Goal: Task Accomplishment & Management: Manage account settings

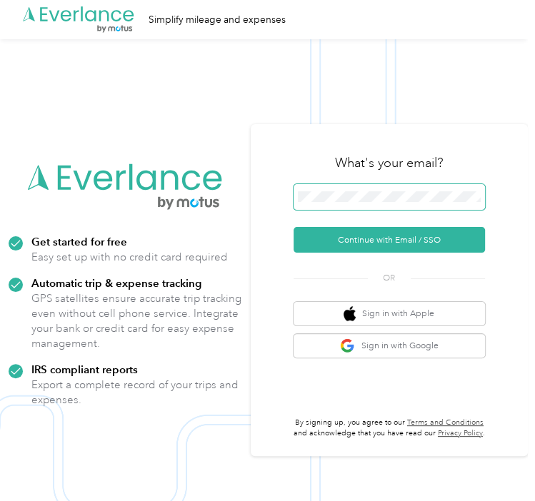
click at [354, 186] on span at bounding box center [389, 197] width 191 height 26
click at [343, 189] on span at bounding box center [389, 197] width 191 height 26
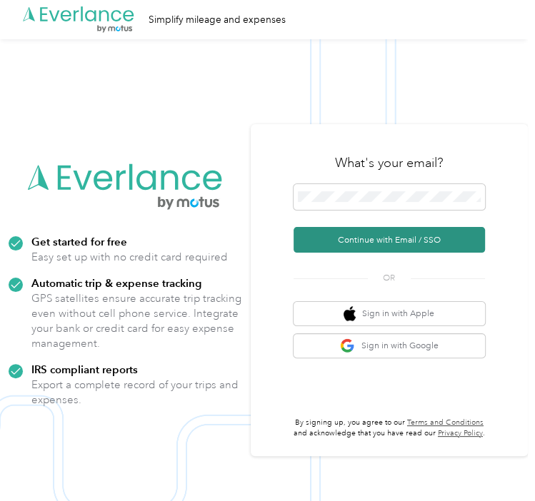
click at [343, 241] on button "Continue with Email / SSO" at bounding box center [389, 240] width 191 height 26
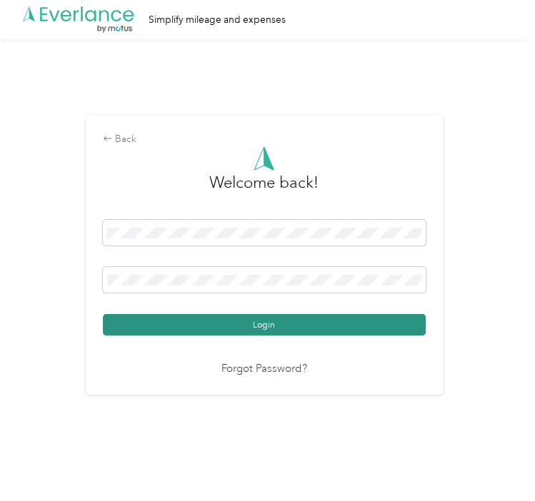
click at [246, 326] on button "Login" at bounding box center [264, 324] width 323 height 21
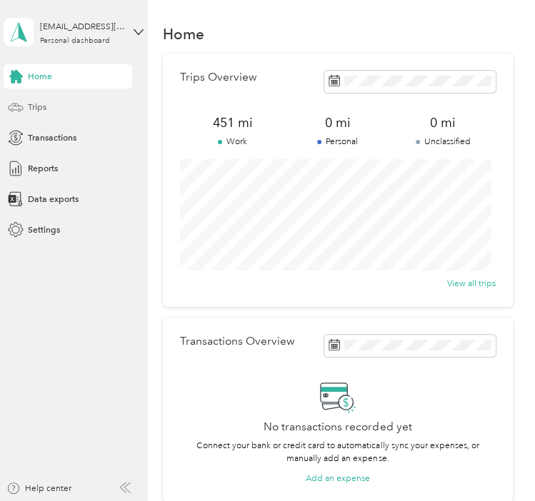
click at [23, 108] on icon at bounding box center [16, 107] width 16 height 16
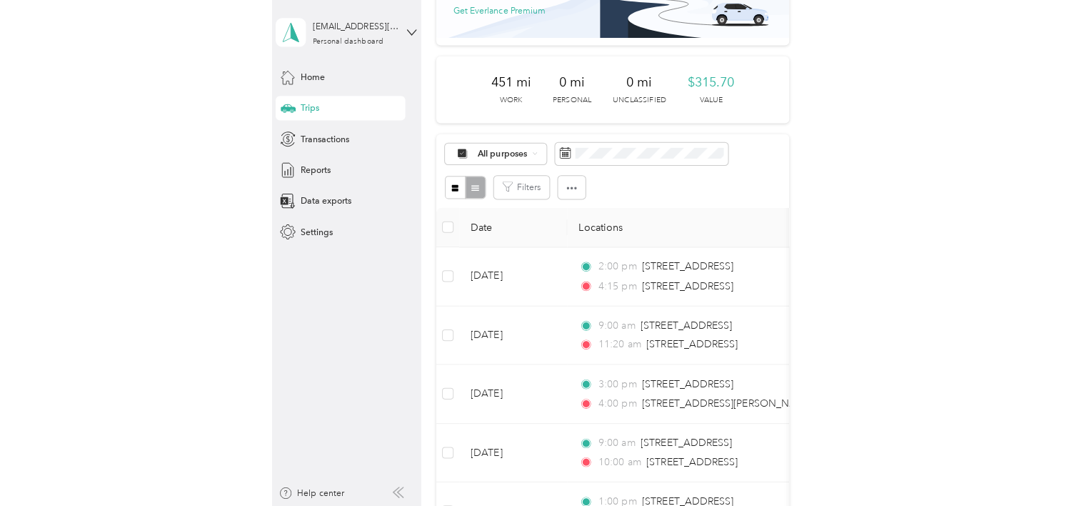
scroll to position [111, 0]
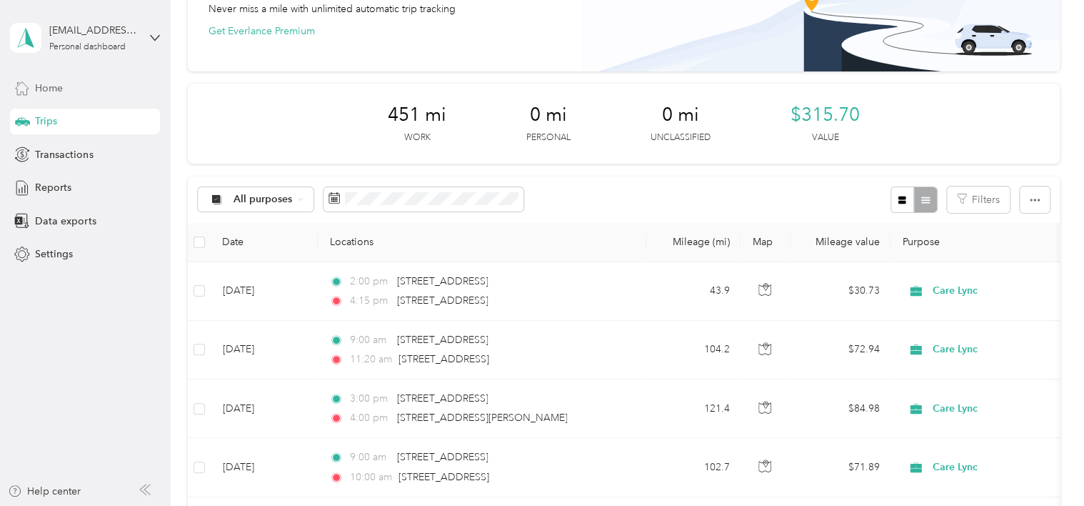
click at [54, 89] on span "Home" at bounding box center [49, 88] width 28 height 15
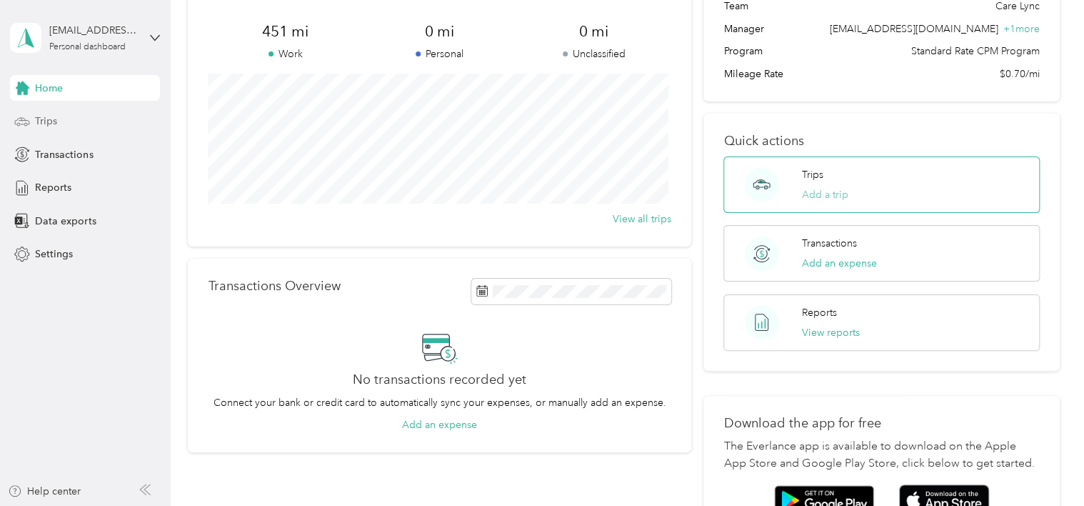
click at [534, 191] on button "Add a trip" at bounding box center [825, 194] width 46 height 15
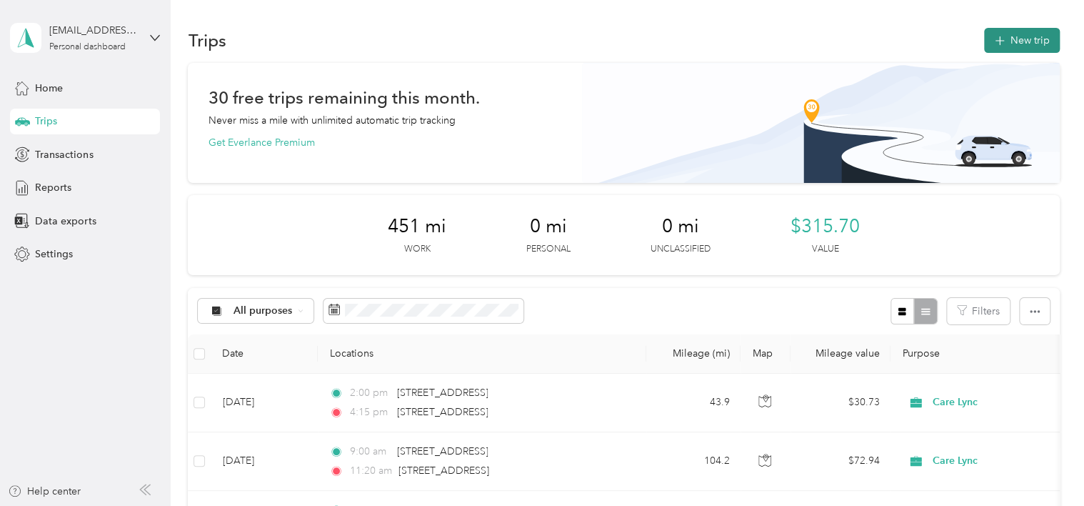
click at [534, 46] on button "New trip" at bounding box center [1022, 40] width 76 height 25
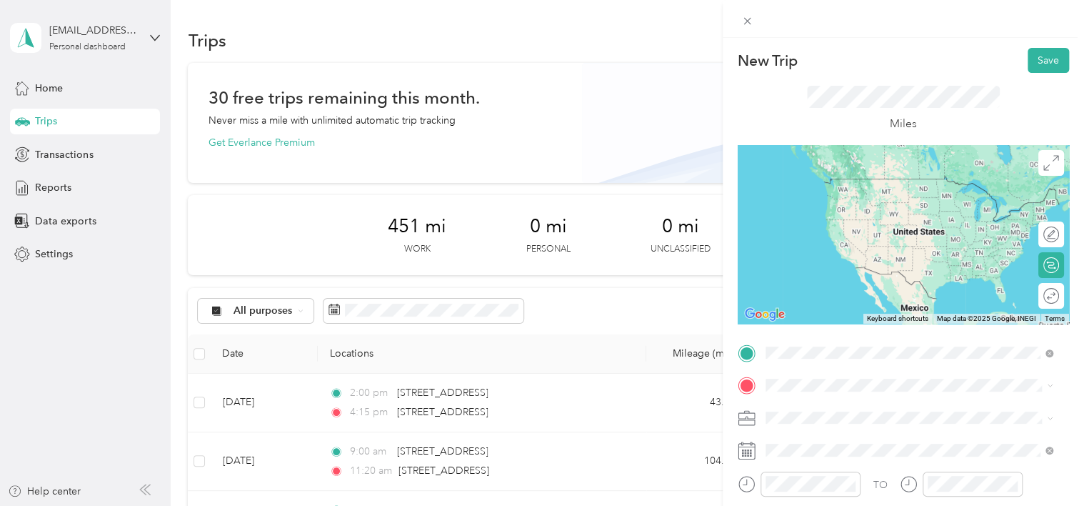
click at [534, 185] on span "[STREET_ADDRESS][US_STATE]" at bounding box center [863, 178] width 143 height 13
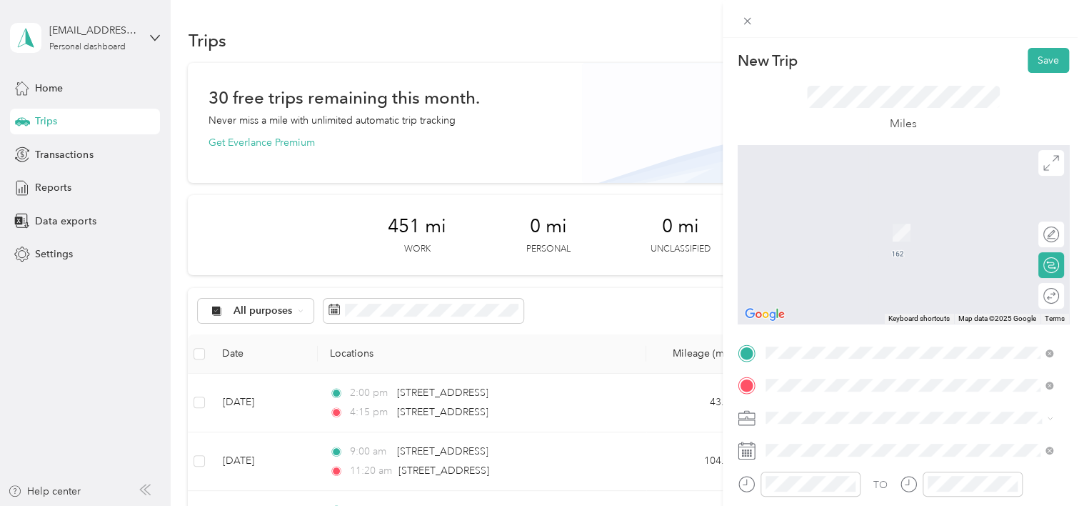
click at [534, 273] on span "[STREET_ADDRESS][PERSON_NAME][US_STATE]" at bounding box center [903, 266] width 222 height 13
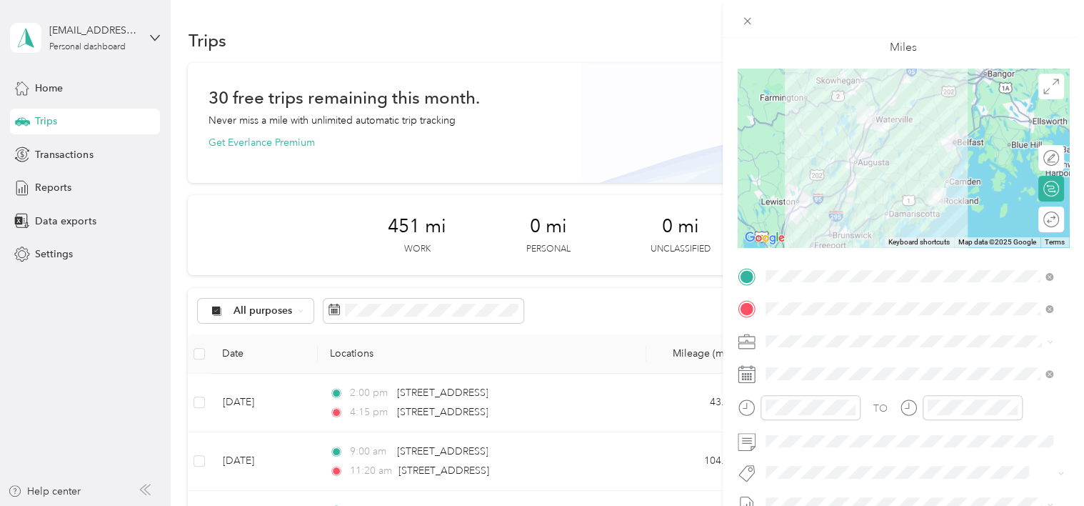
scroll to position [89, 0]
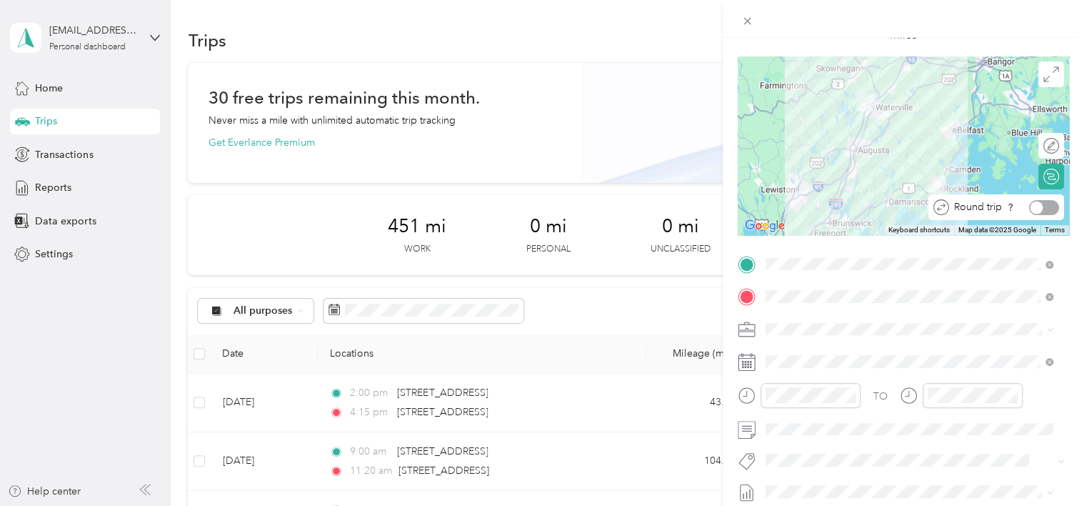
click at [534, 211] on div at bounding box center [1044, 207] width 30 height 15
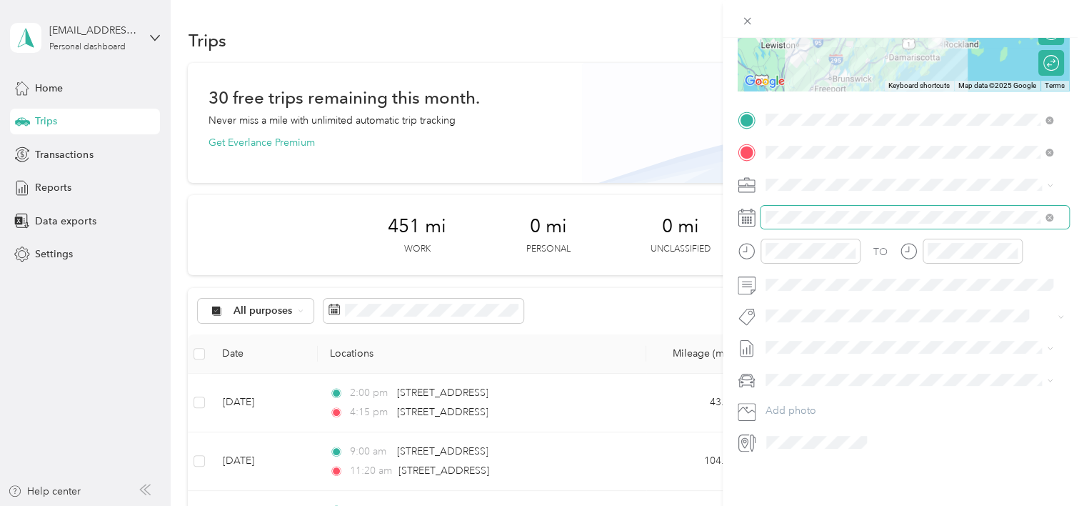
scroll to position [243, 0]
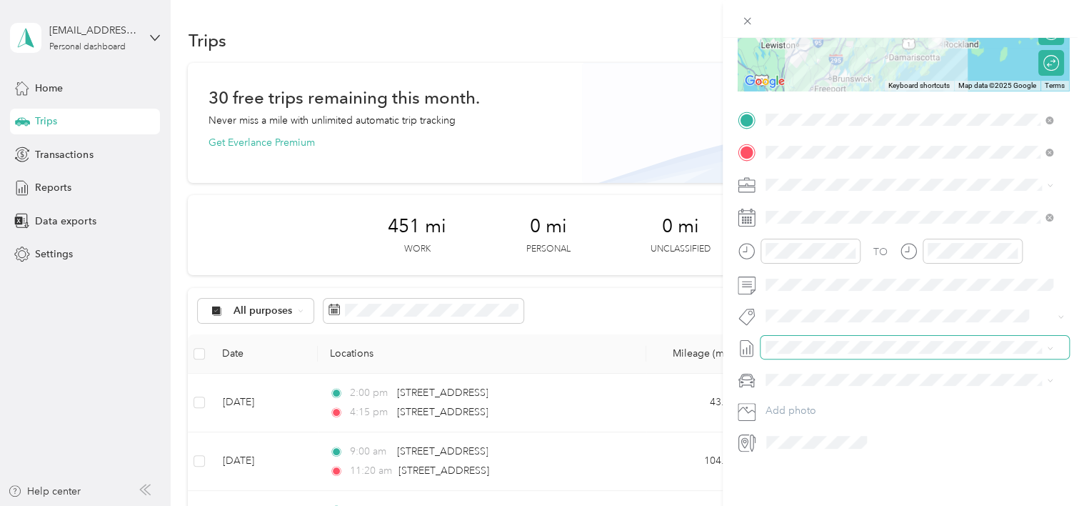
click at [534, 345] on span at bounding box center [915, 347] width 309 height 23
click at [534, 303] on div "New Trip Save This trip cannot be edited because it is either under review, app…" at bounding box center [542, 253] width 1084 height 506
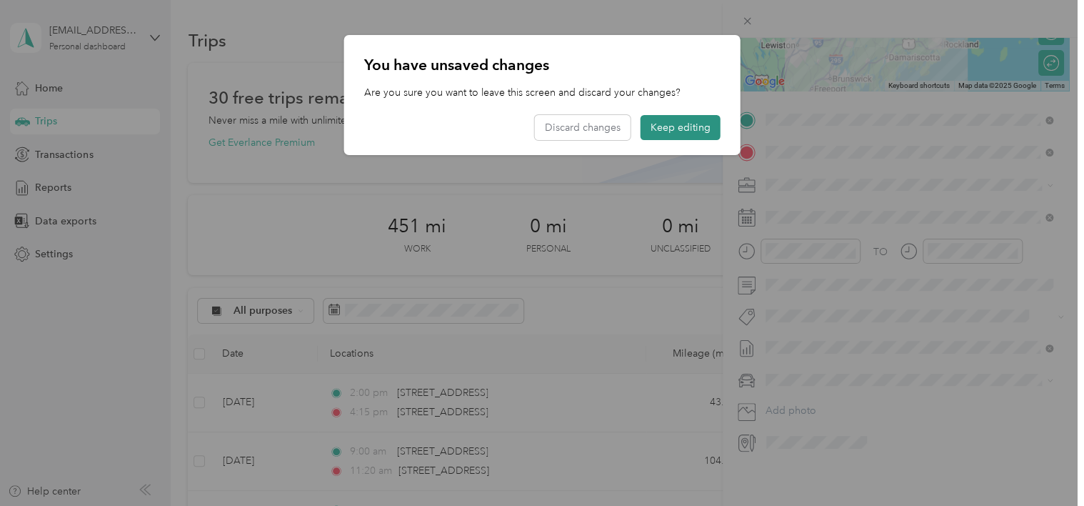
click at [534, 127] on button "Keep editing" at bounding box center [681, 127] width 80 height 25
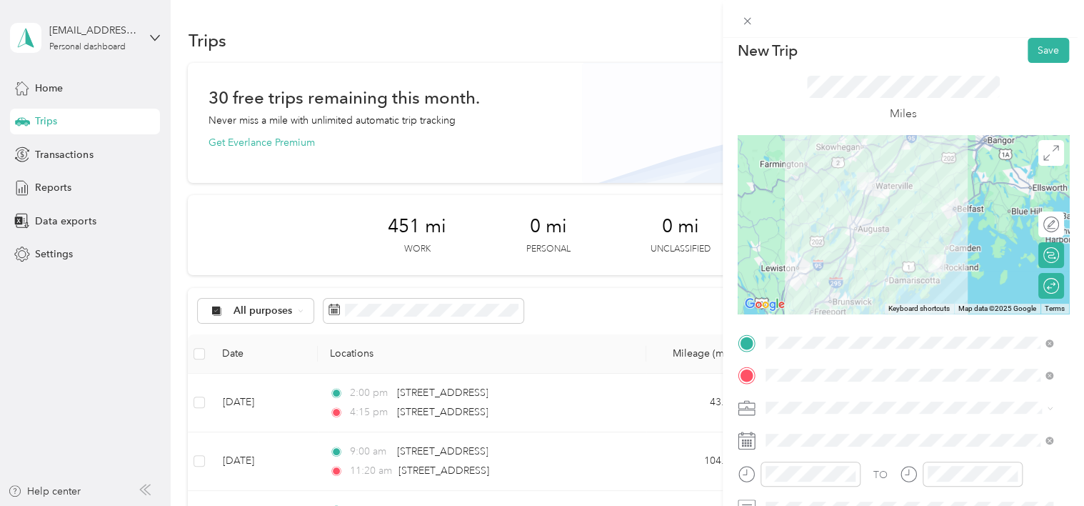
scroll to position [9, 0]
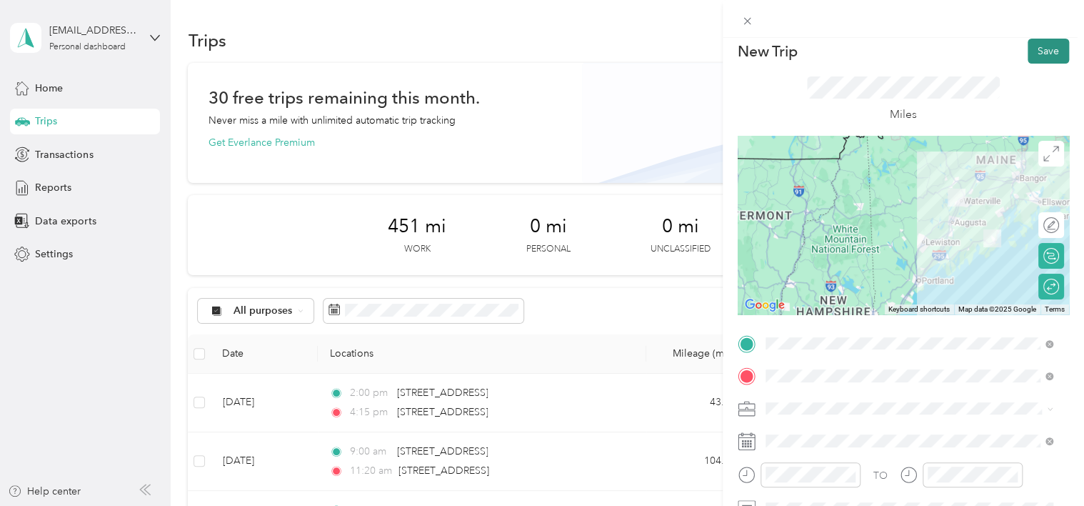
click at [534, 47] on button "Save" at bounding box center [1048, 51] width 41 height 25
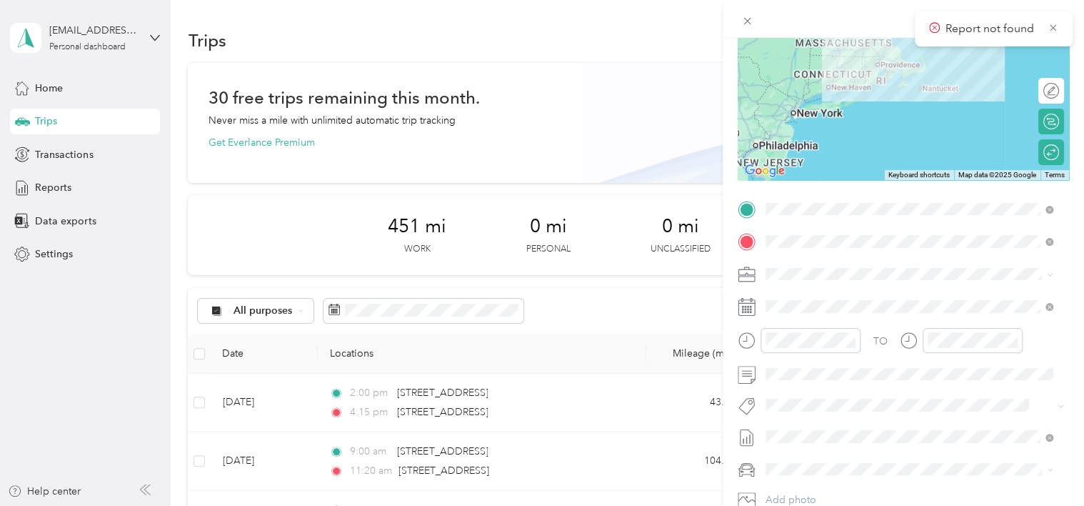
scroll to position [243, 0]
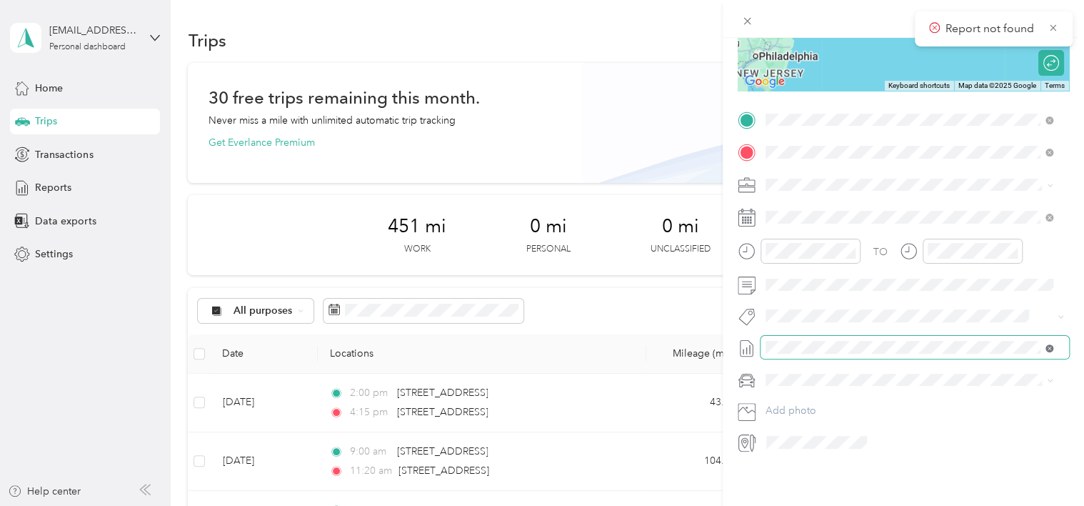
click at [534, 346] on icon at bounding box center [1049, 348] width 4 height 4
click at [534, 360] on span "None" at bounding box center [910, 360] width 278 height 13
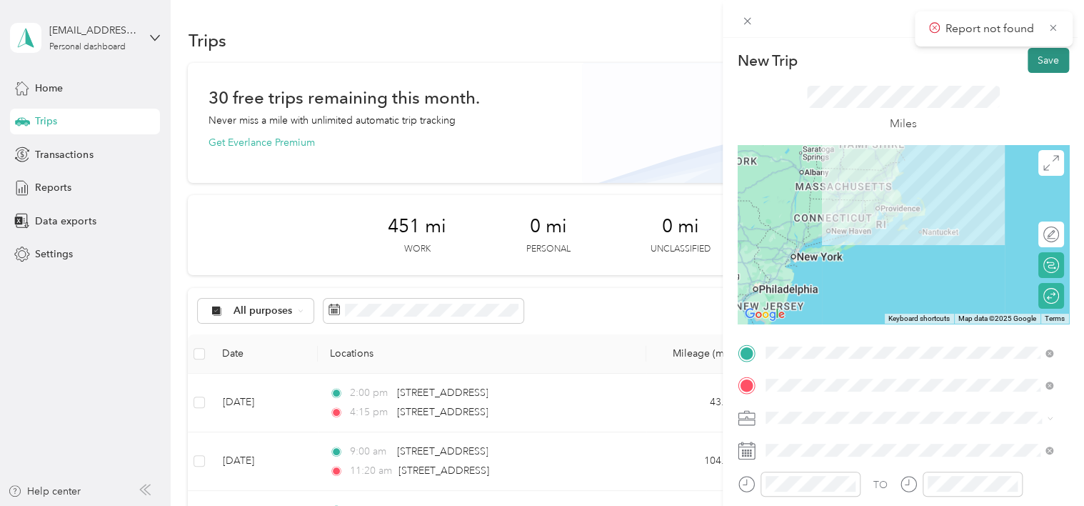
click at [534, 66] on button "Save" at bounding box center [1048, 60] width 41 height 25
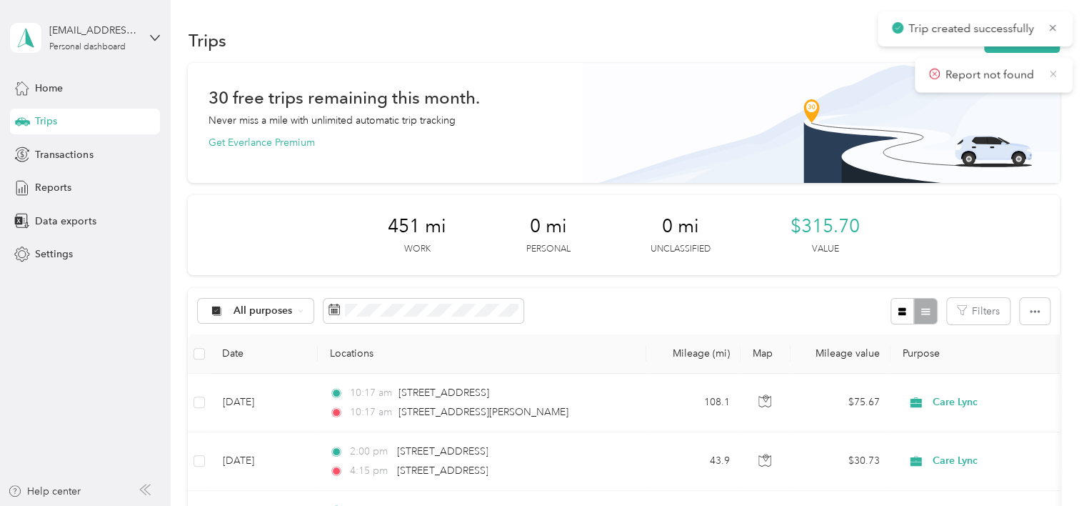
click at [534, 74] on icon at bounding box center [1053, 73] width 11 height 13
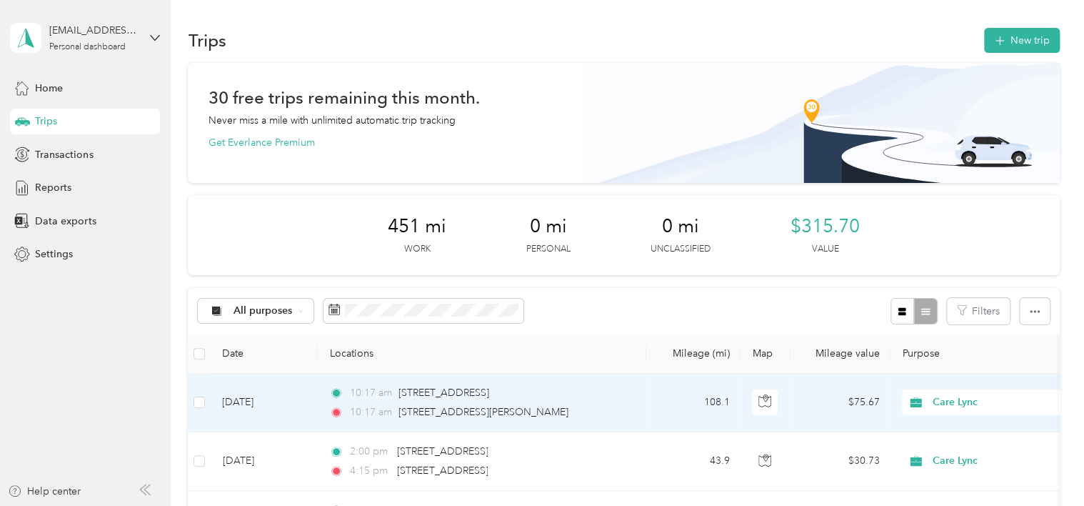
click at [534, 394] on div "10:17 am [STREET_ADDRESS]" at bounding box center [479, 393] width 300 height 16
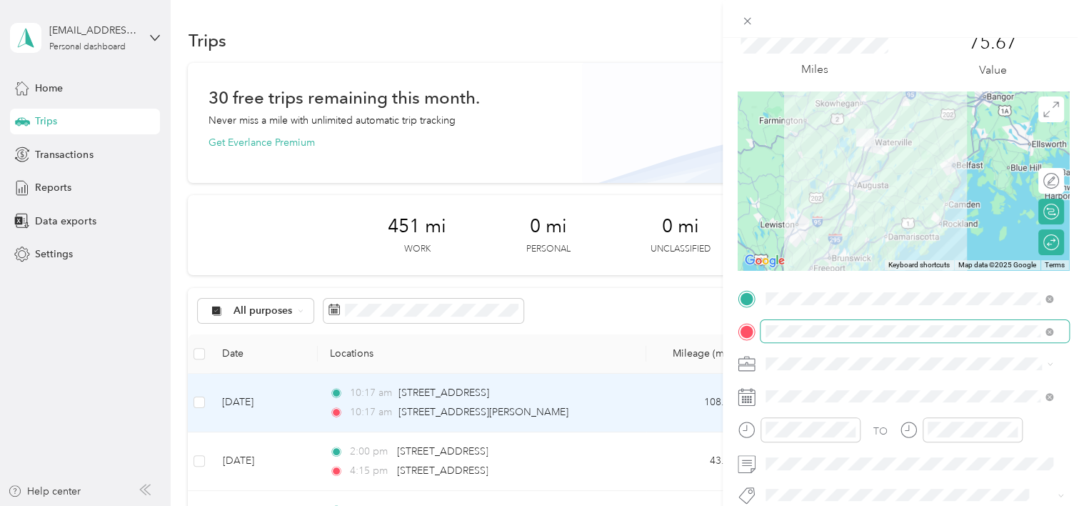
scroll to position [54, 0]
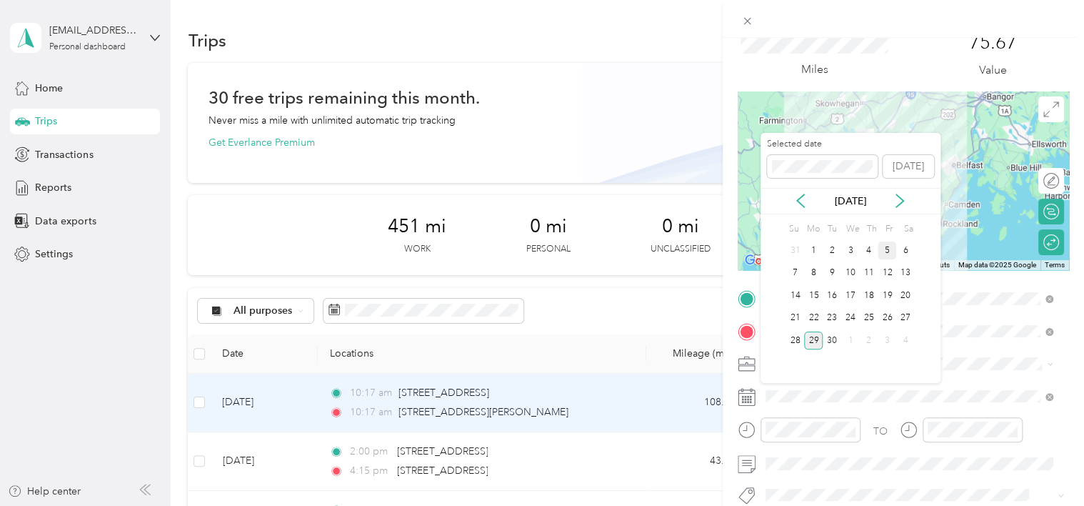
click at [534, 256] on div "5" at bounding box center [887, 250] width 19 height 18
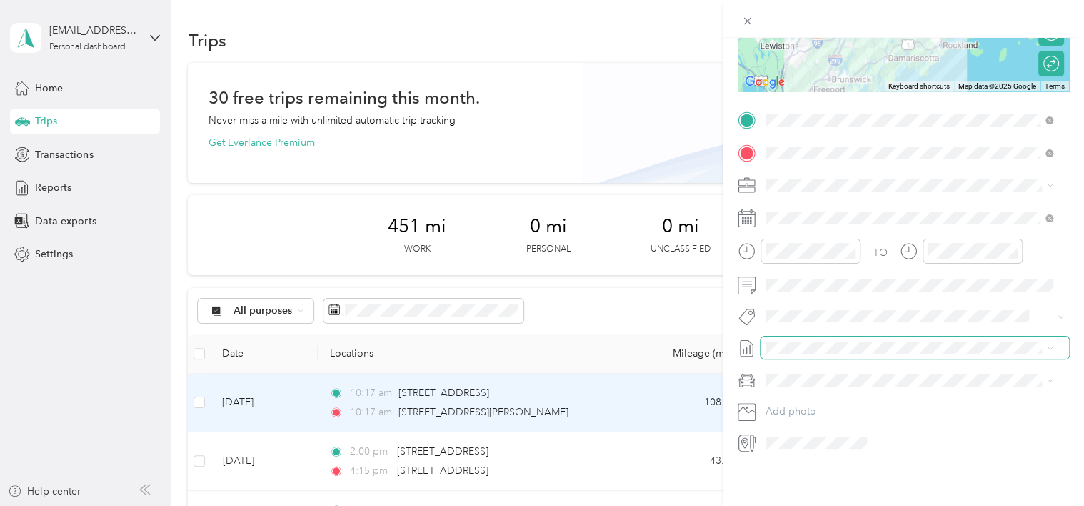
scroll to position [0, 0]
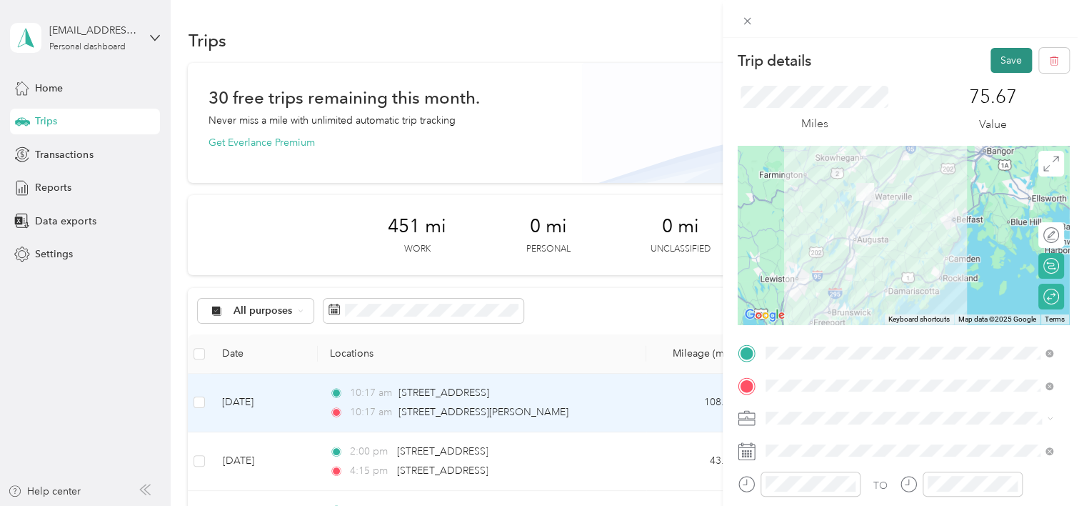
click at [534, 59] on button "Save" at bounding box center [1011, 60] width 41 height 25
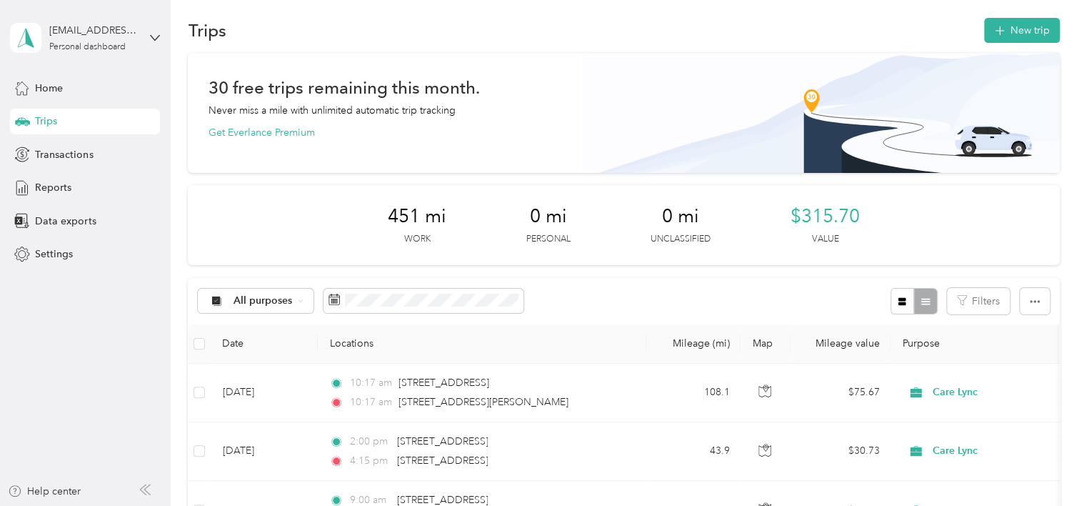
scroll to position [8, 0]
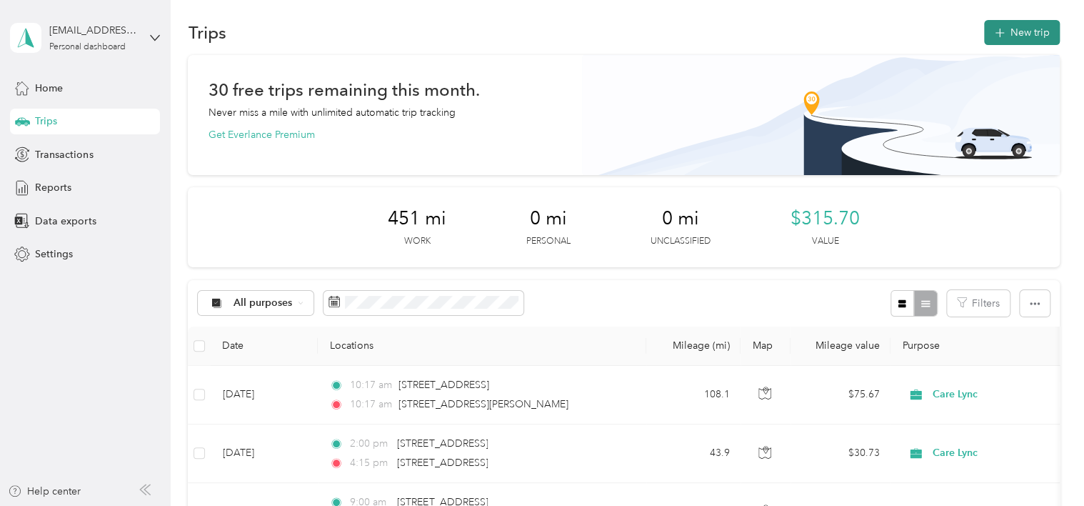
click at [534, 32] on button "New trip" at bounding box center [1022, 32] width 76 height 25
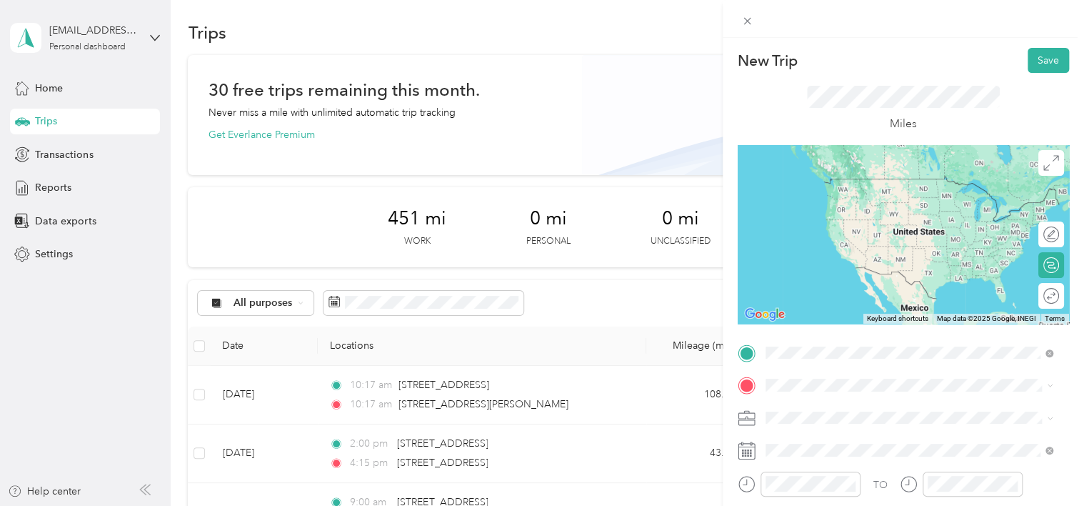
click at [534, 189] on div "[STREET_ADDRESS][US_STATE]" at bounding box center [910, 179] width 278 height 19
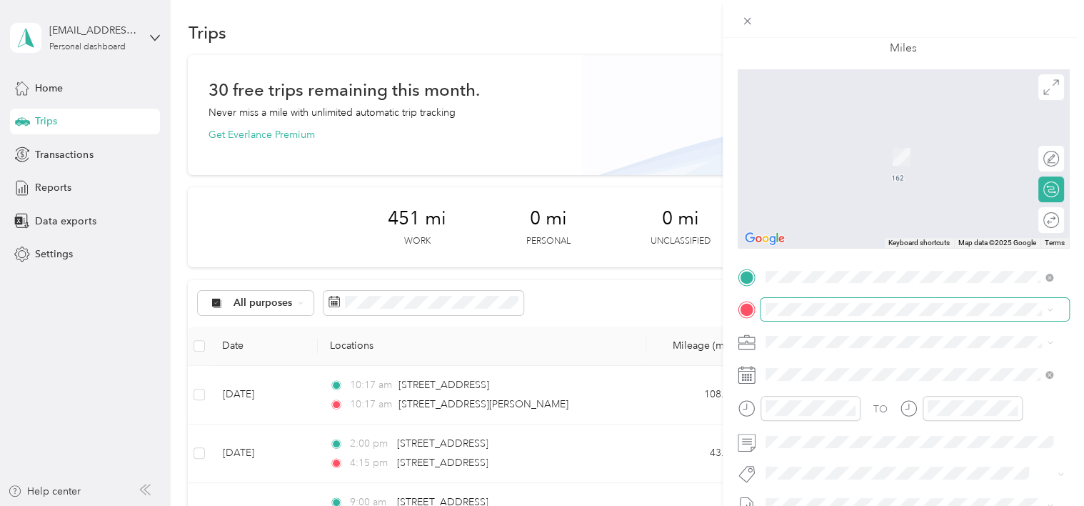
scroll to position [77, 0]
click at [534, 316] on span at bounding box center [915, 307] width 309 height 23
click at [534, 141] on span "[STREET_ADDRESS][PERSON_NAME][US_STATE]" at bounding box center [903, 134] width 222 height 13
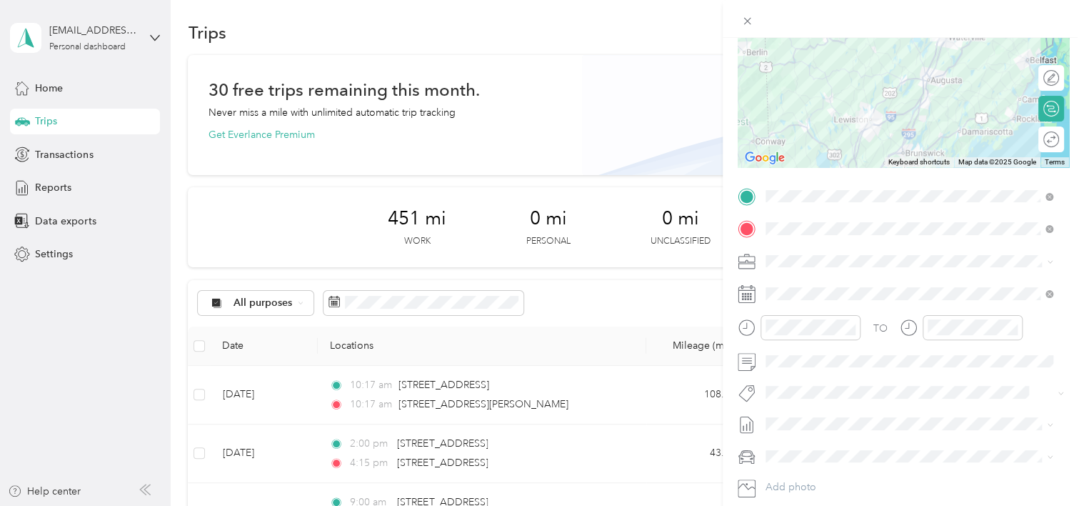
scroll to position [154, 0]
click at [534, 237] on icon at bounding box center [747, 231] width 18 height 18
click at [534, 80] on div at bounding box center [1044, 80] width 30 height 15
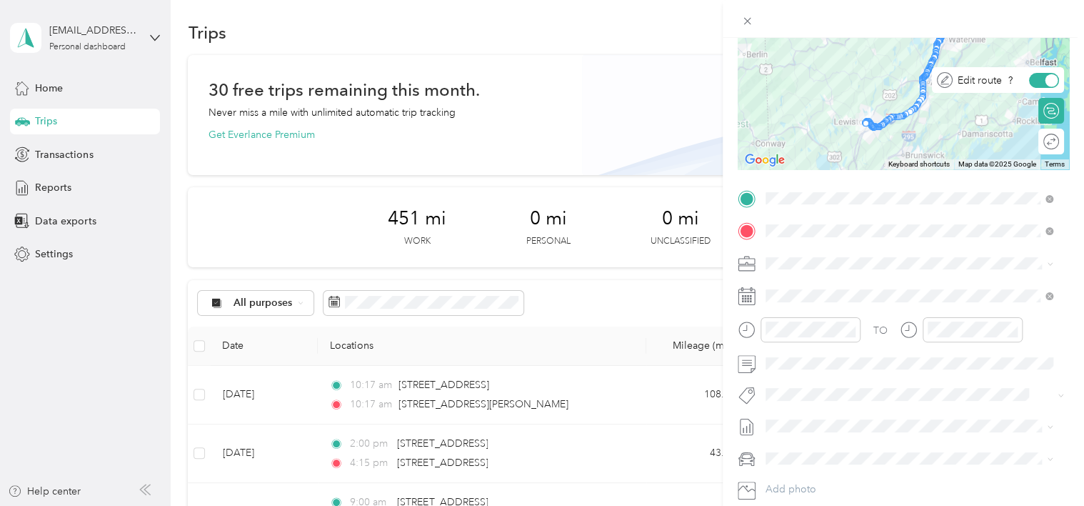
click at [534, 80] on div at bounding box center [1052, 80] width 13 height 13
click at [534, 231] on icon at bounding box center [747, 231] width 13 height 13
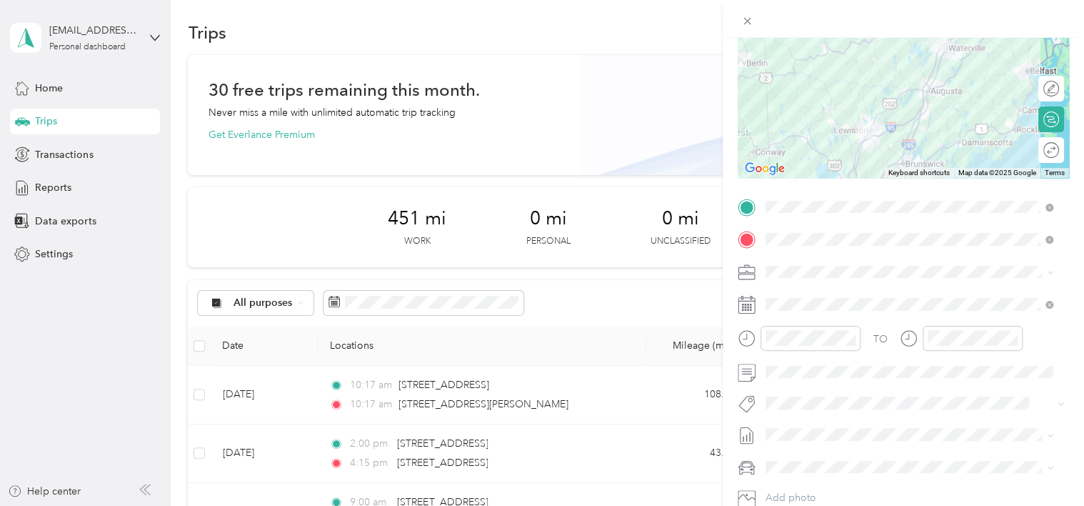
scroll to position [97, 0]
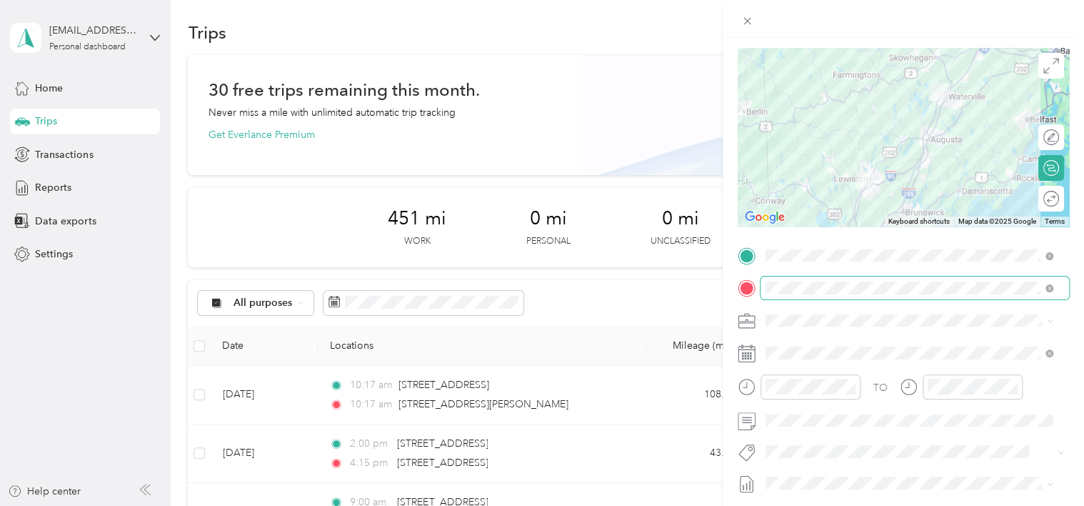
click at [534, 285] on span at bounding box center [1050, 287] width 8 height 12
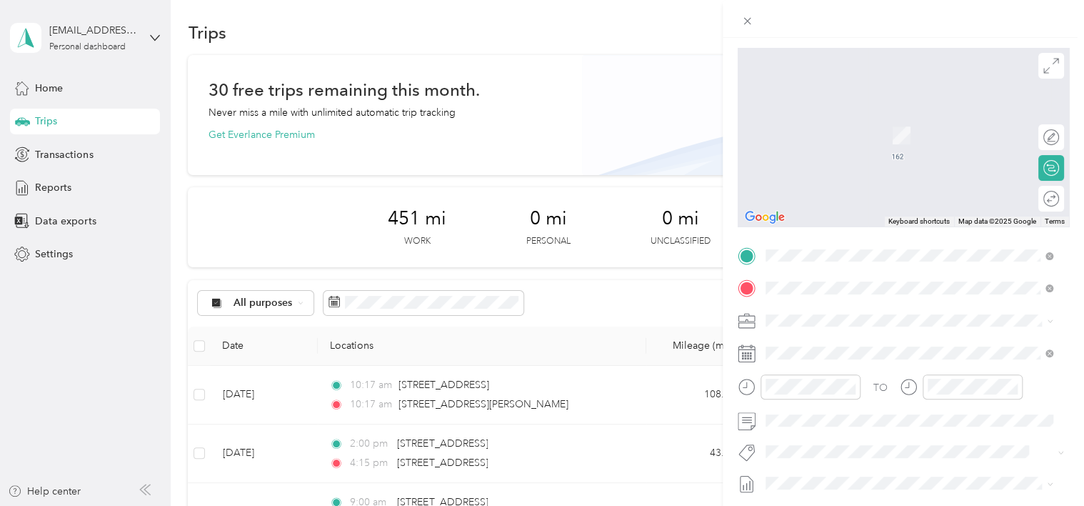
click at [534, 335] on span "[STREET_ADDRESS][PERSON_NAME][US_STATE]" at bounding box center [903, 339] width 222 height 13
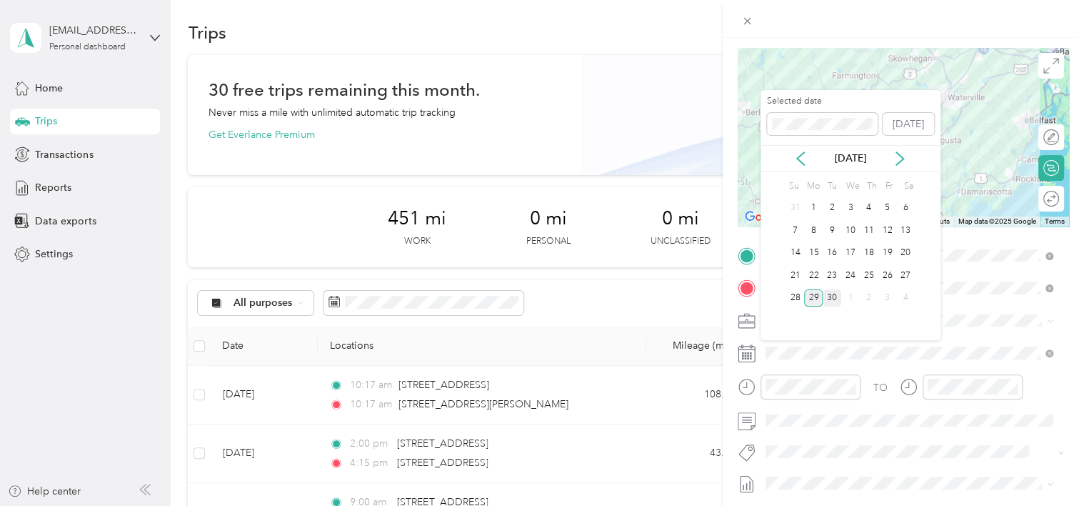
click at [534, 301] on div "30" at bounding box center [832, 298] width 19 height 18
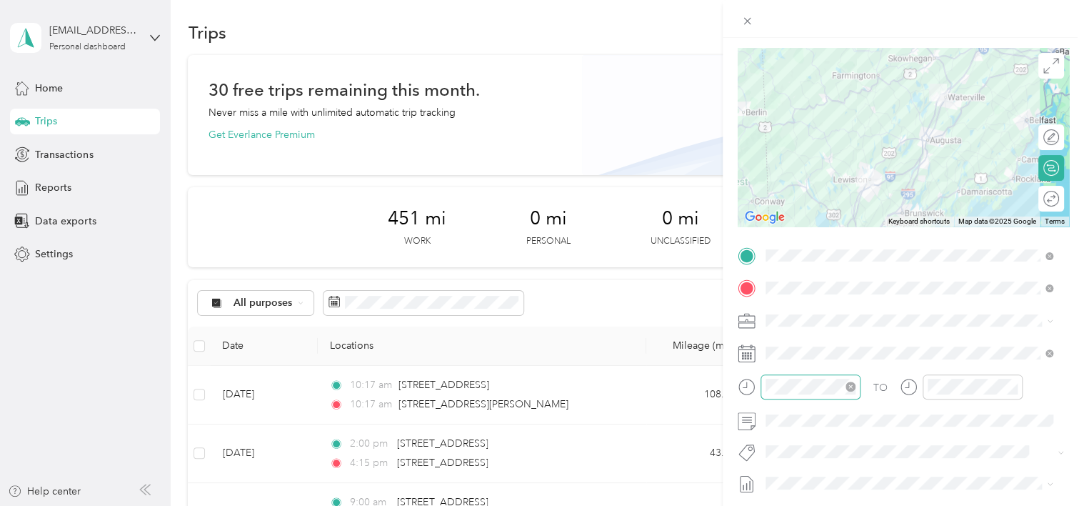
click at [534, 384] on icon "close-circle" at bounding box center [851, 386] width 10 height 10
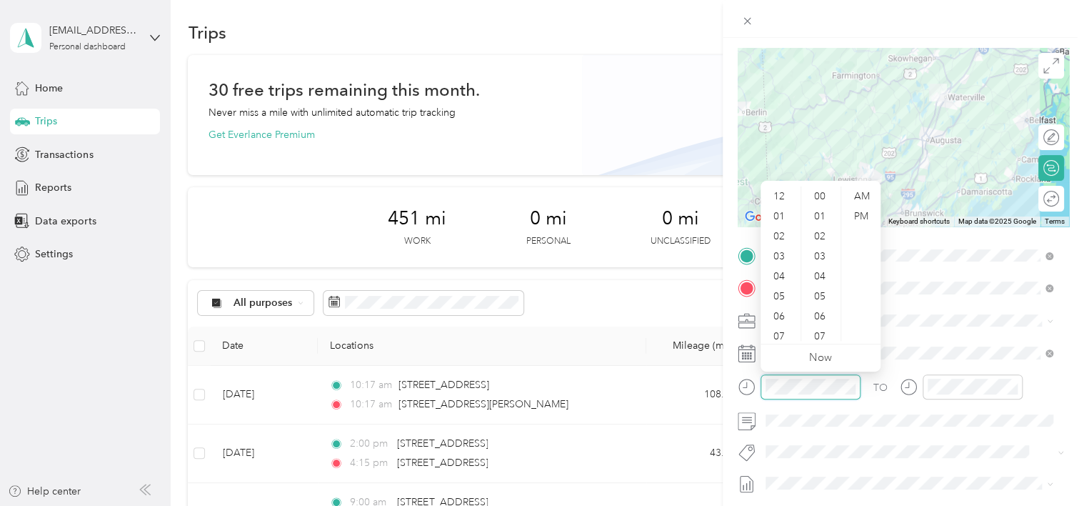
scroll to position [86, 0]
click at [534, 267] on div "08" at bounding box center [780, 271] width 34 height 20
click at [534, 193] on div "00" at bounding box center [821, 195] width 34 height 20
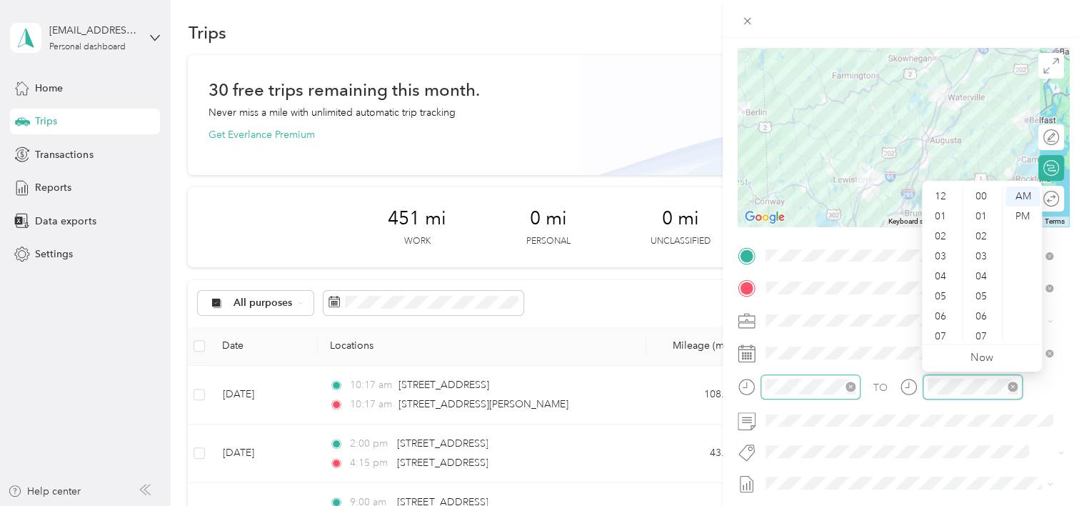
scroll to position [86, 0]
click at [534, 289] on div "09" at bounding box center [942, 291] width 34 height 20
click at [534, 201] on div "00" at bounding box center [983, 196] width 34 height 20
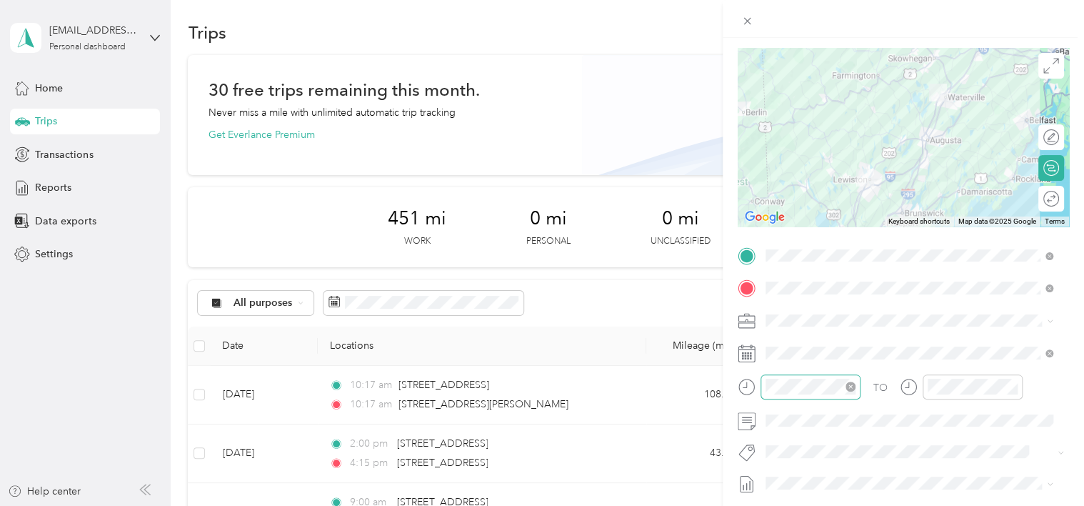
click at [534, 382] on form "New Trip Save This trip cannot be edited because it is either under review, app…" at bounding box center [903, 270] width 361 height 638
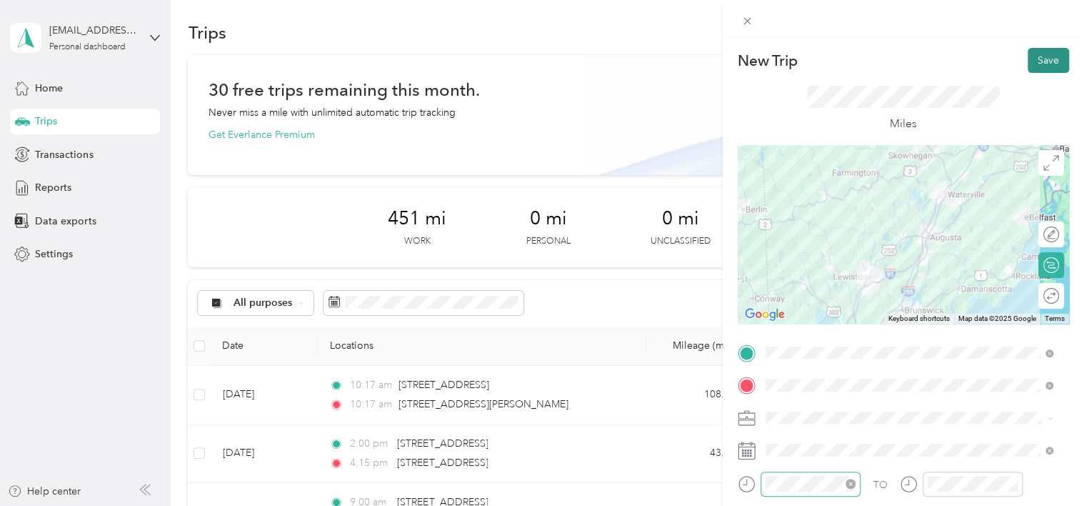
click at [534, 50] on button "Save" at bounding box center [1048, 60] width 41 height 25
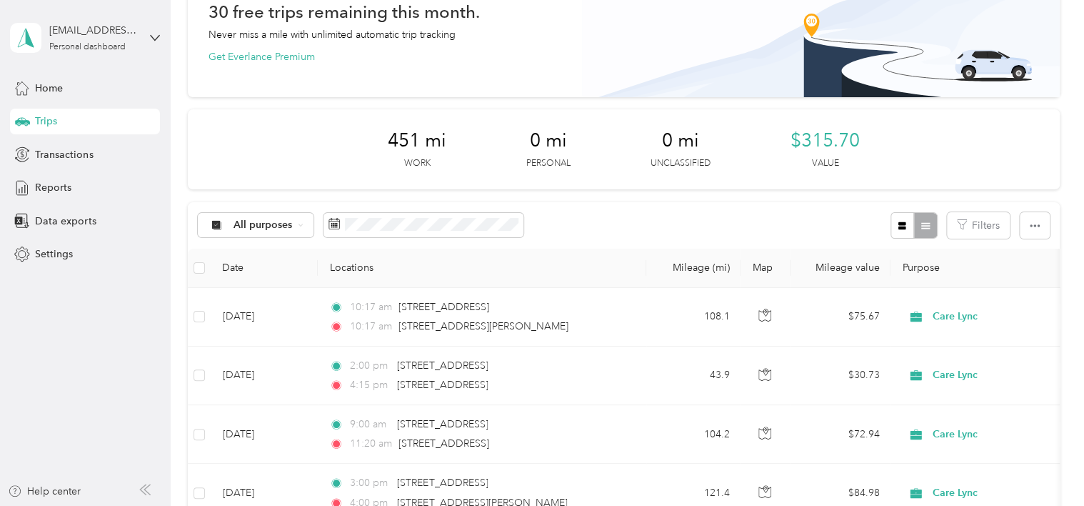
scroll to position [71, 0]
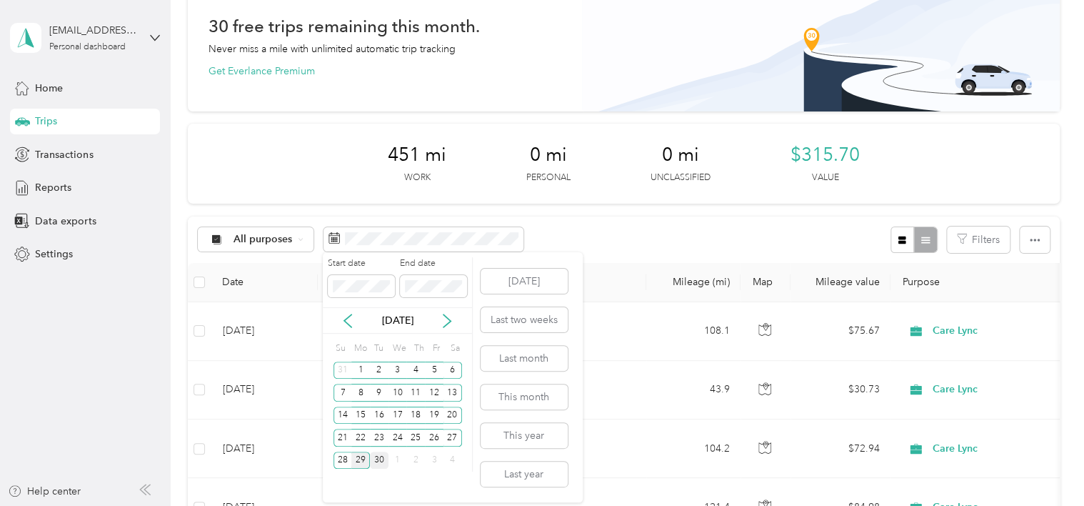
click at [383, 460] on div "30" at bounding box center [379, 460] width 19 height 18
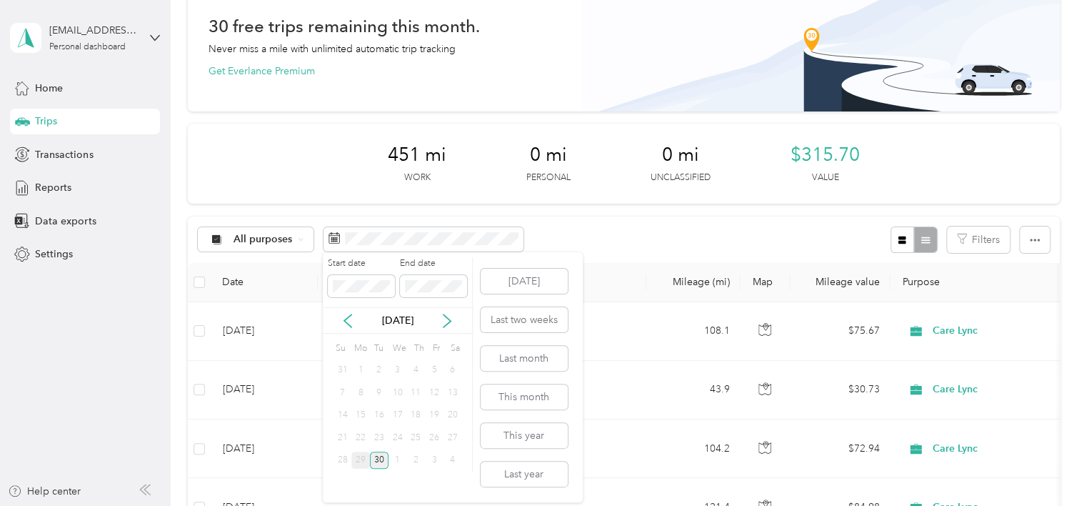
click at [383, 460] on div "30" at bounding box center [379, 460] width 19 height 18
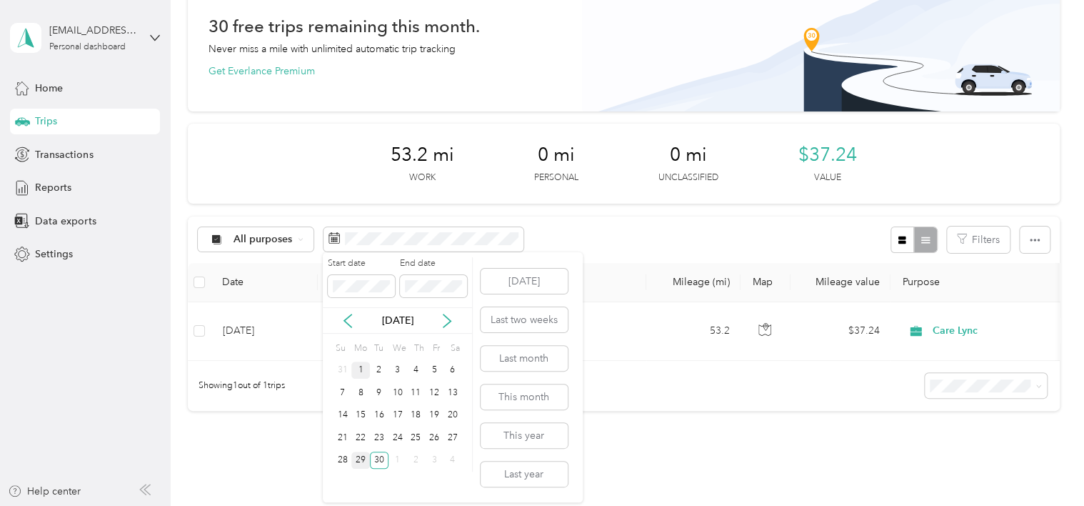
click at [357, 369] on div "1" at bounding box center [360, 370] width 19 height 18
click at [374, 454] on div "30" at bounding box center [379, 460] width 19 height 18
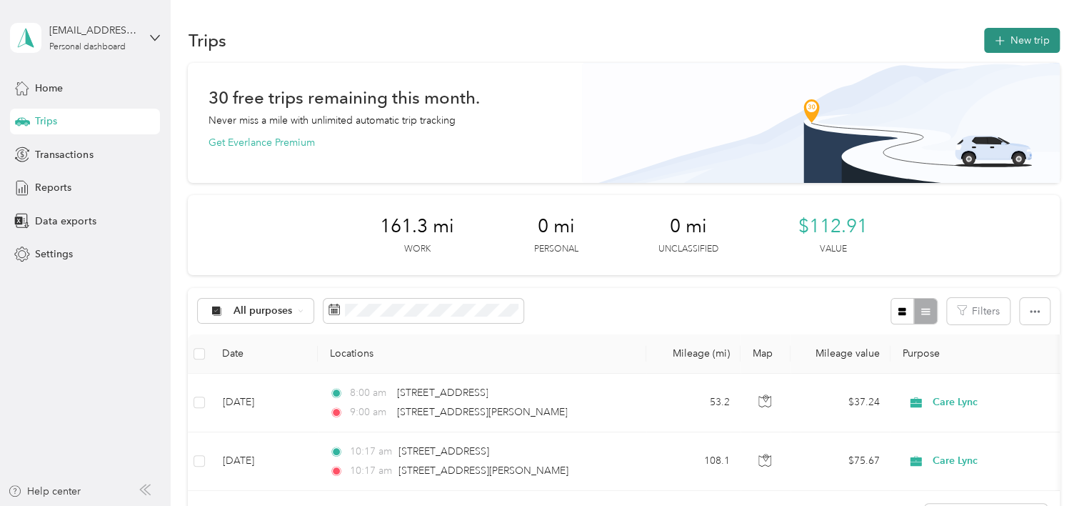
click at [534, 32] on button "New trip" at bounding box center [1022, 40] width 76 height 25
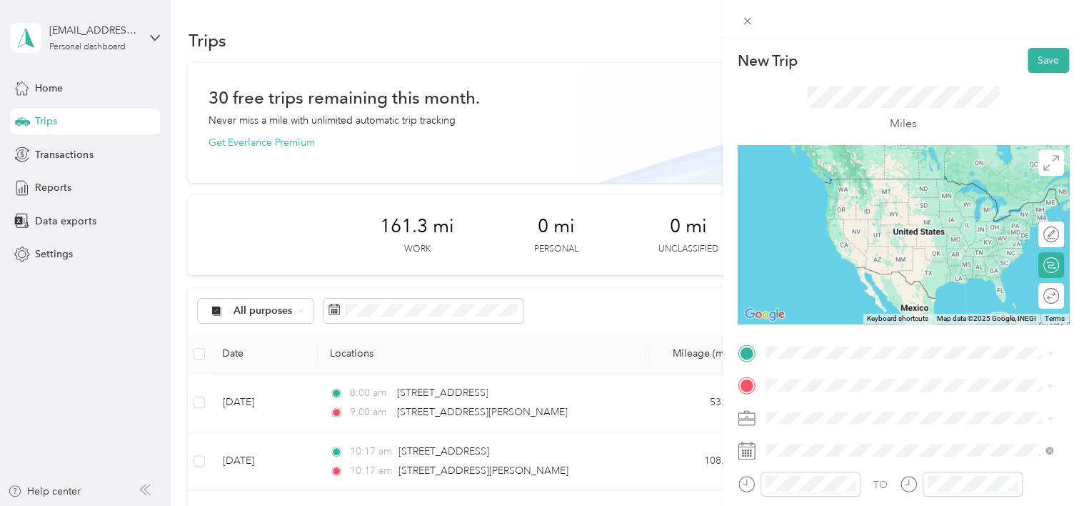
click at [534, 185] on span "[STREET_ADDRESS][PERSON_NAME][US_STATE]" at bounding box center [903, 178] width 222 height 13
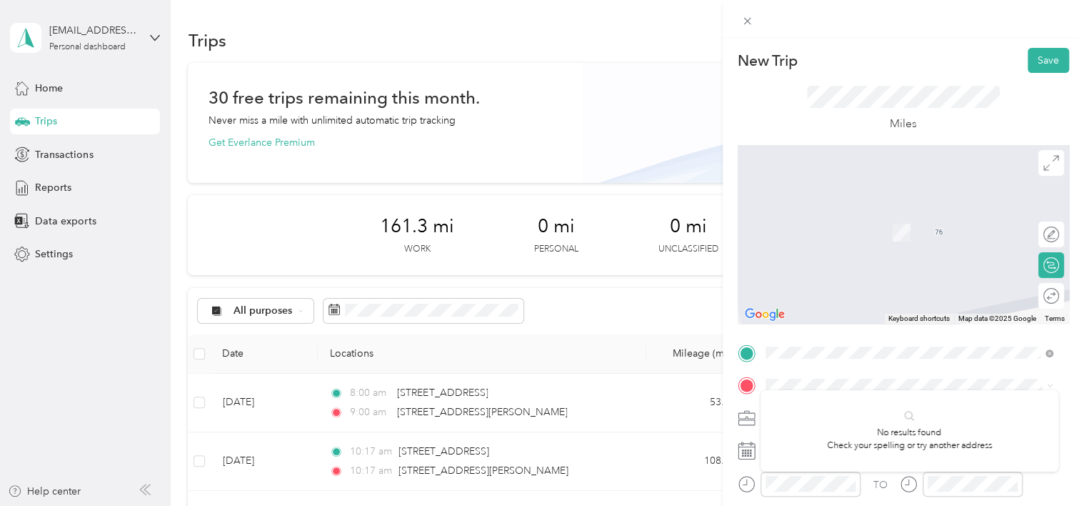
click at [534, 371] on div "TO Add photo" at bounding box center [903, 513] width 331 height 345
click at [534, 431] on span "[STREET_ADDRESS][PERSON_NAME][US_STATE]" at bounding box center [903, 436] width 222 height 13
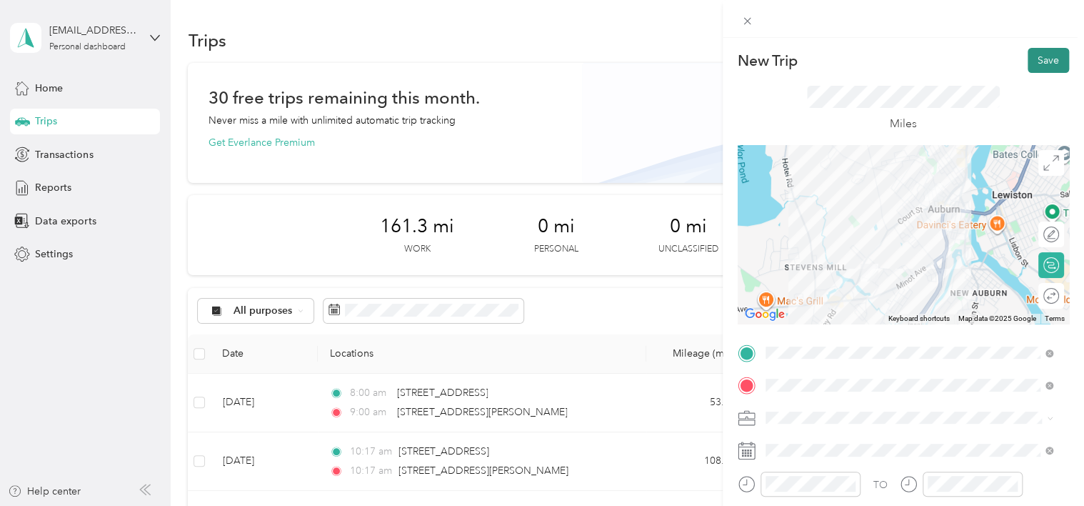
click at [534, 57] on button "Save" at bounding box center [1048, 60] width 41 height 25
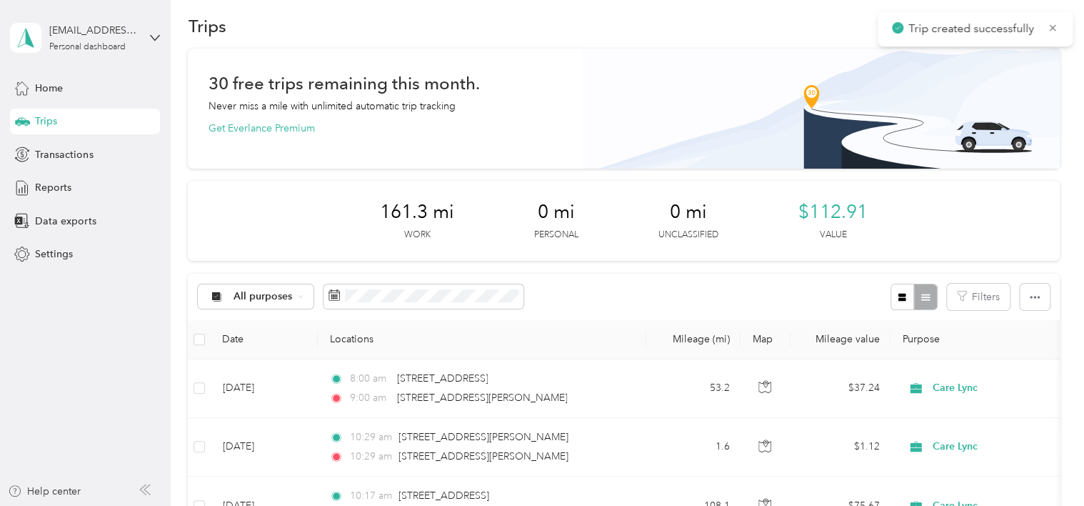
scroll to position [14, 0]
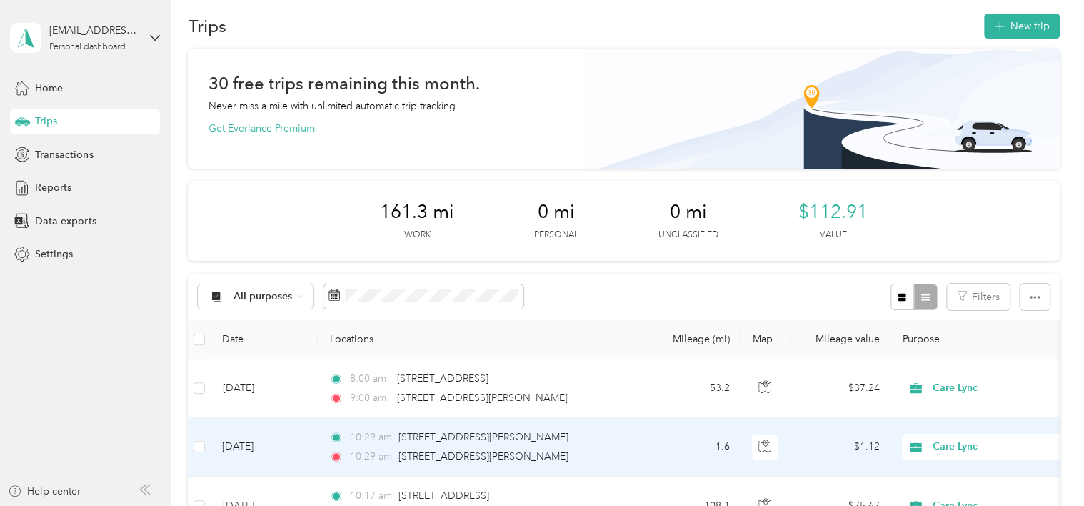
click at [249, 441] on td "[DATE]" at bounding box center [264, 447] width 107 height 59
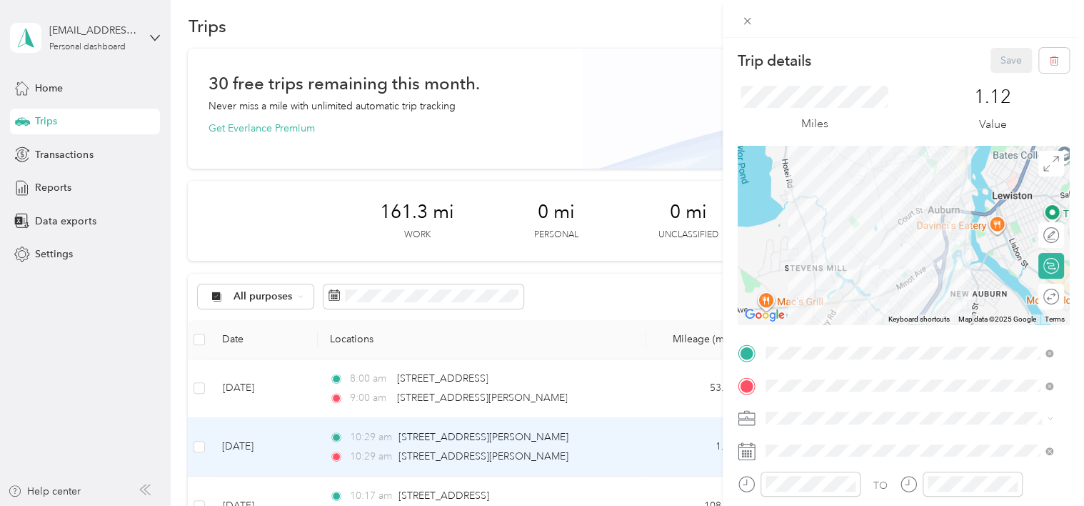
scroll to position [60, 0]
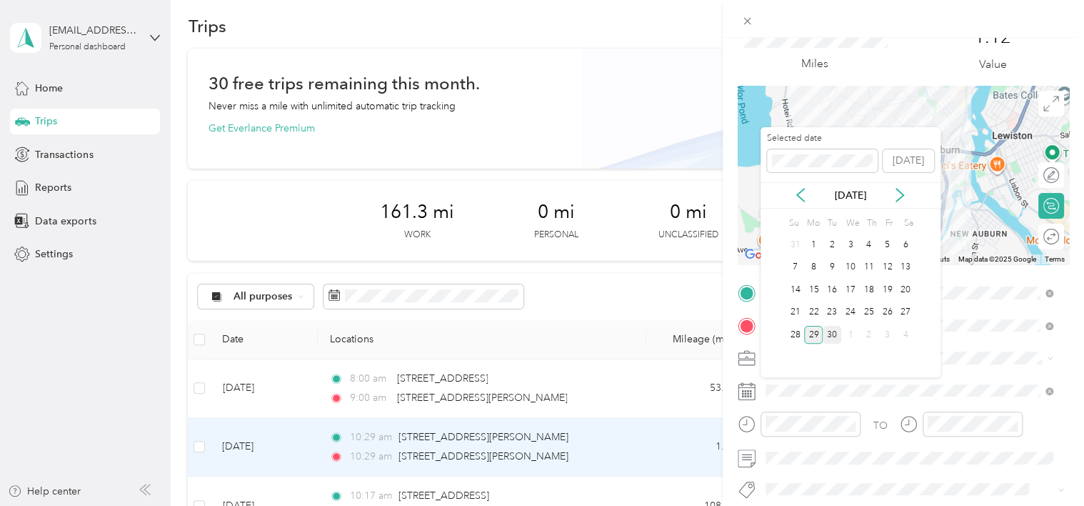
click at [534, 329] on div "30" at bounding box center [832, 335] width 19 height 18
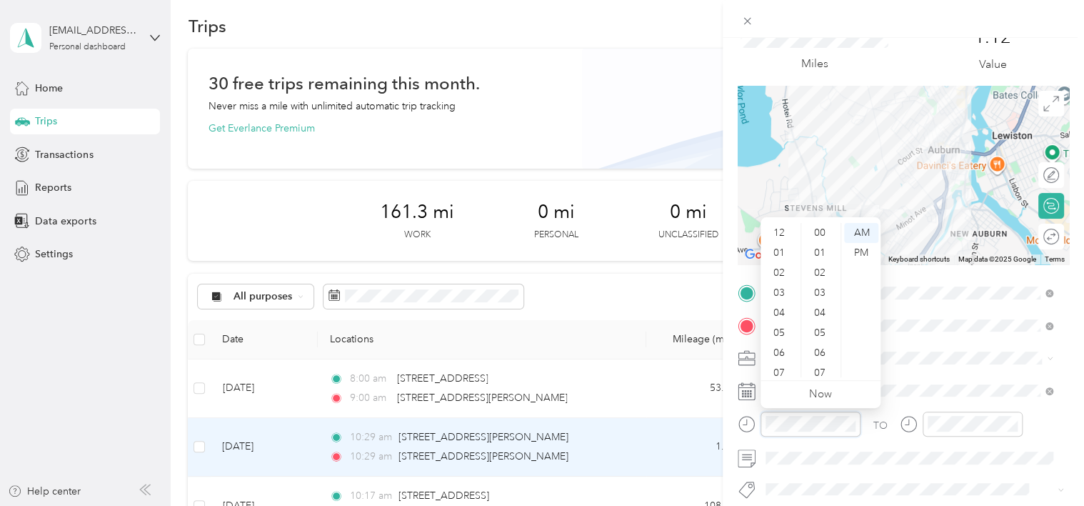
scroll to position [86, 0]
click at [534, 61] on div "Miles" at bounding box center [815, 49] width 154 height 47
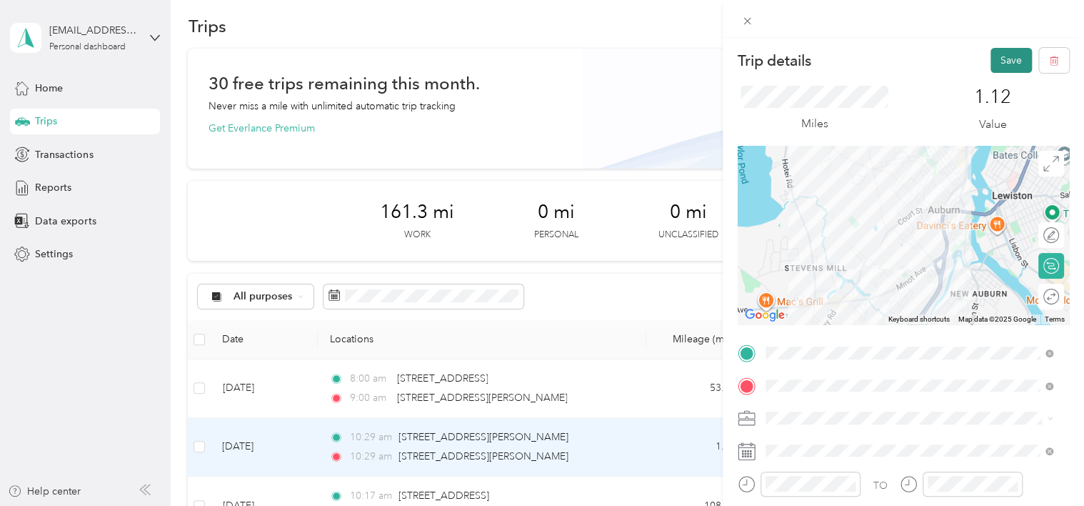
click at [534, 66] on button "Save" at bounding box center [1011, 60] width 41 height 25
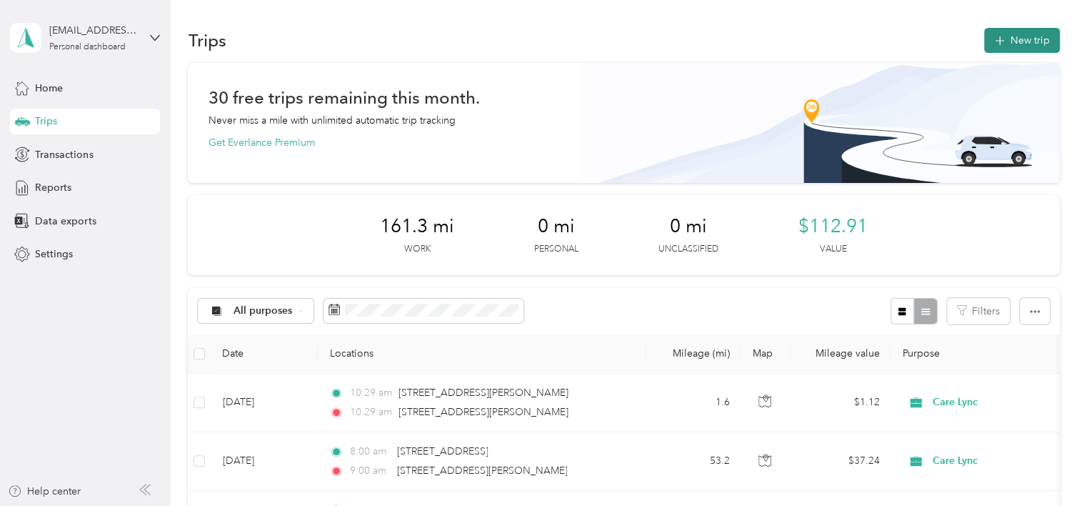
click at [534, 39] on icon "button" at bounding box center [999, 41] width 16 height 16
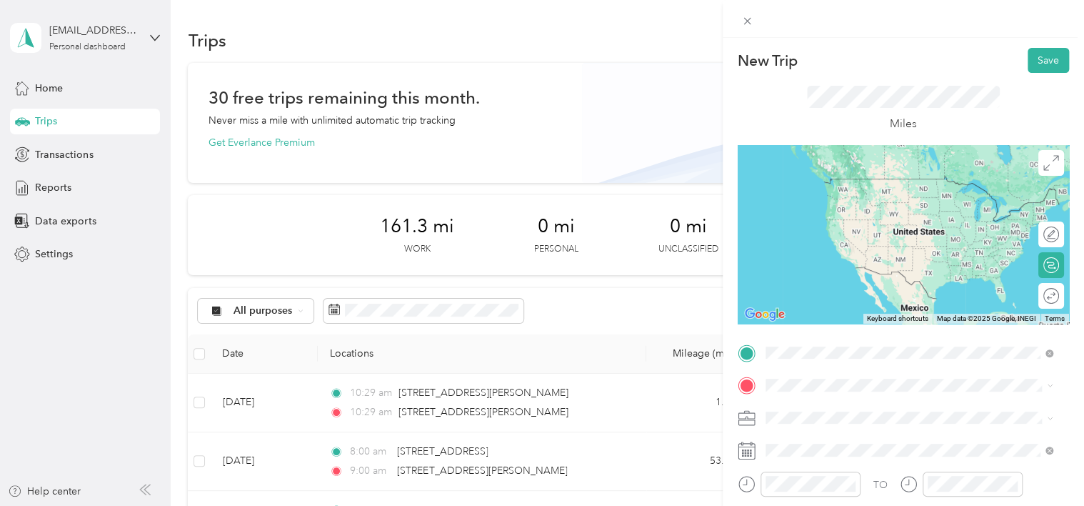
click at [534, 185] on span "[STREET_ADDRESS][PERSON_NAME][US_STATE]" at bounding box center [903, 178] width 222 height 13
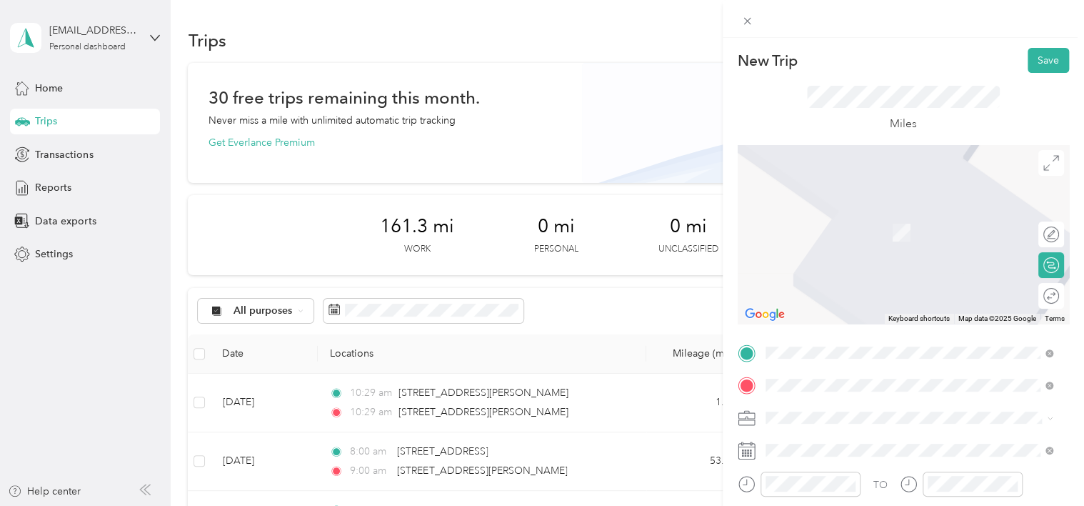
click at [534, 218] on span "[STREET_ADDRESS][US_STATE]" at bounding box center [863, 211] width 143 height 13
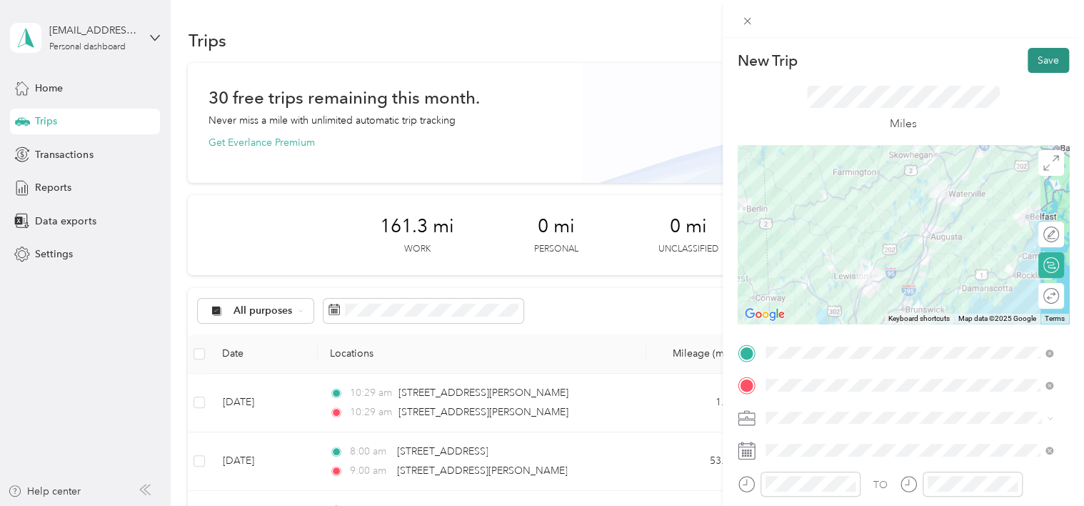
click at [534, 51] on button "Save" at bounding box center [1048, 60] width 41 height 25
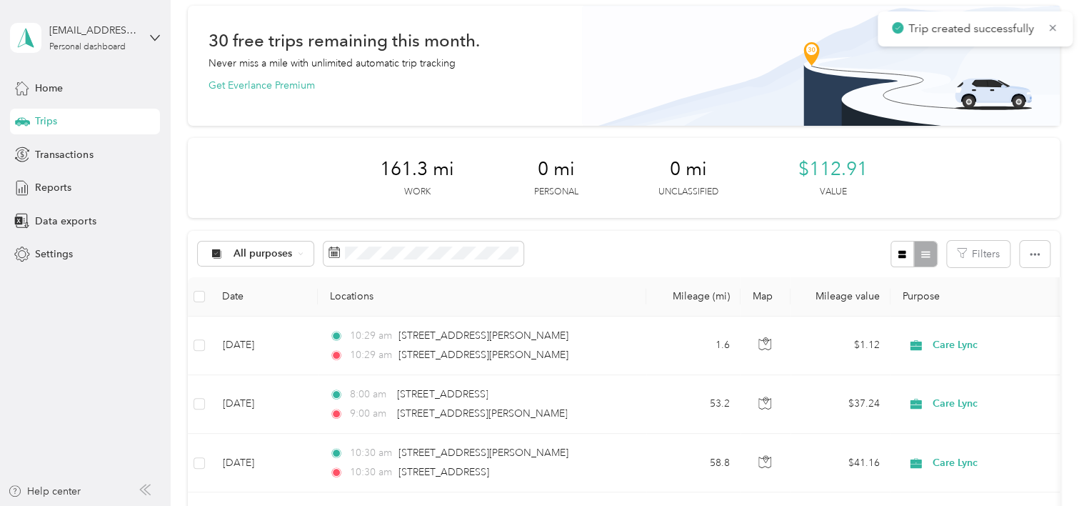
scroll to position [59, 0]
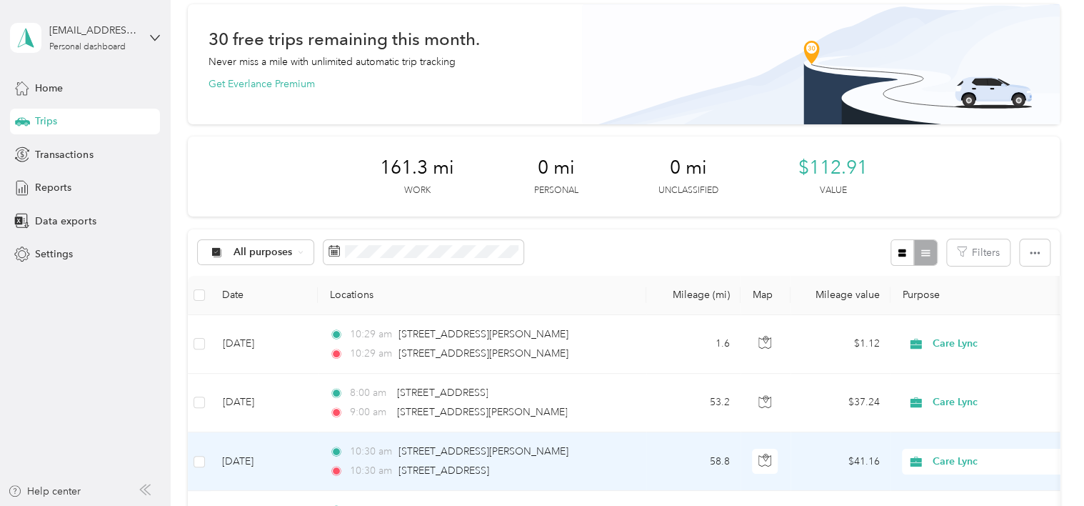
click at [360, 454] on span "10:30 am" at bounding box center [371, 452] width 42 height 16
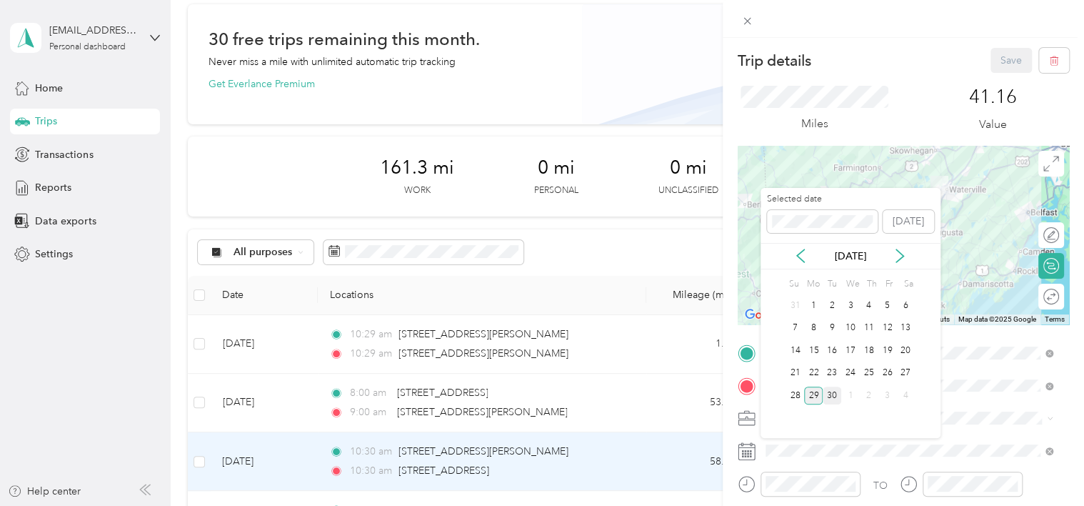
click at [534, 396] on div "30" at bounding box center [832, 395] width 19 height 18
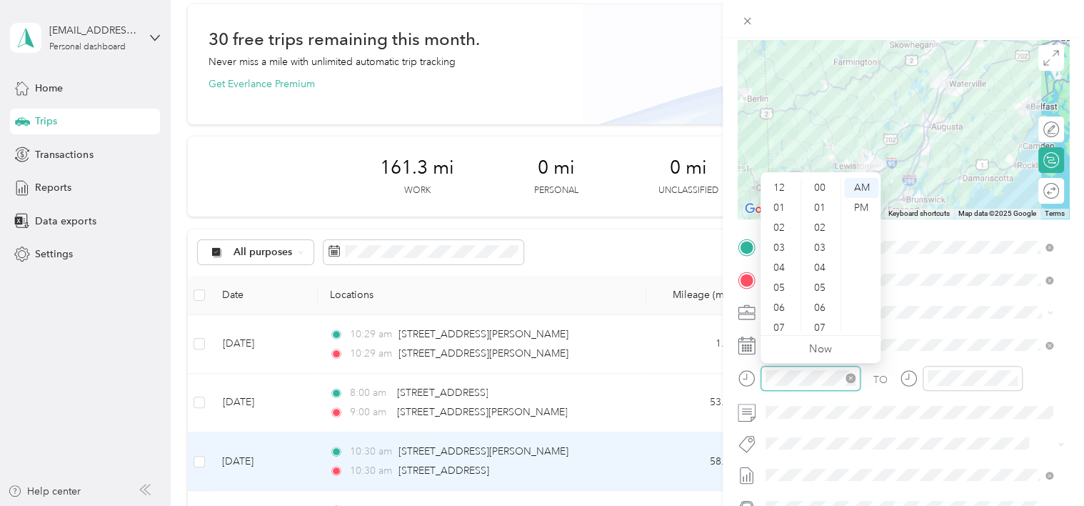
scroll to position [86, 0]
click at [534, 376] on div at bounding box center [799, 378] width 123 height 25
click at [534, 191] on div "12" at bounding box center [780, 188] width 34 height 20
click at [534, 209] on div "PM" at bounding box center [861, 208] width 34 height 20
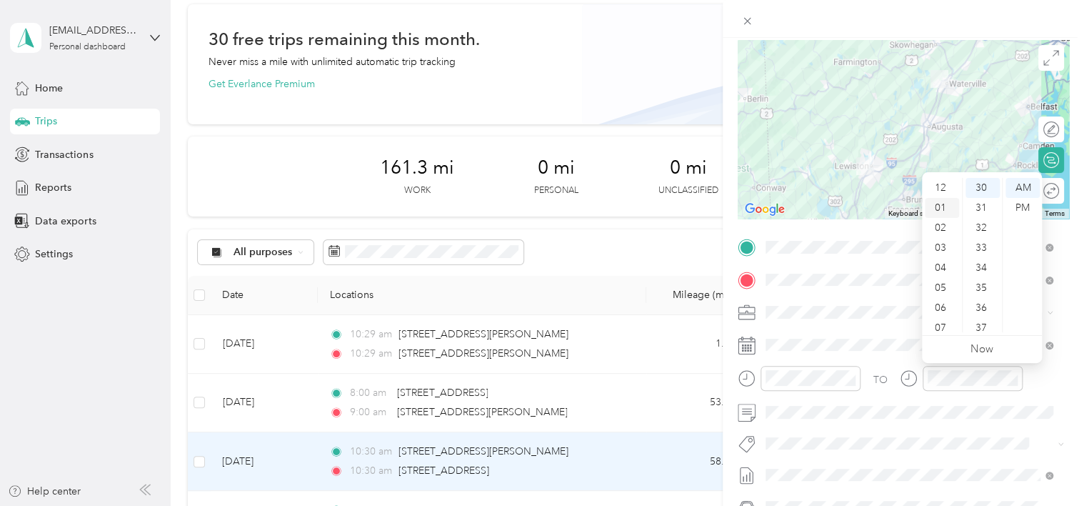
click at [534, 207] on div "01" at bounding box center [942, 208] width 34 height 20
click at [534, 205] on div "PM" at bounding box center [1023, 208] width 34 height 20
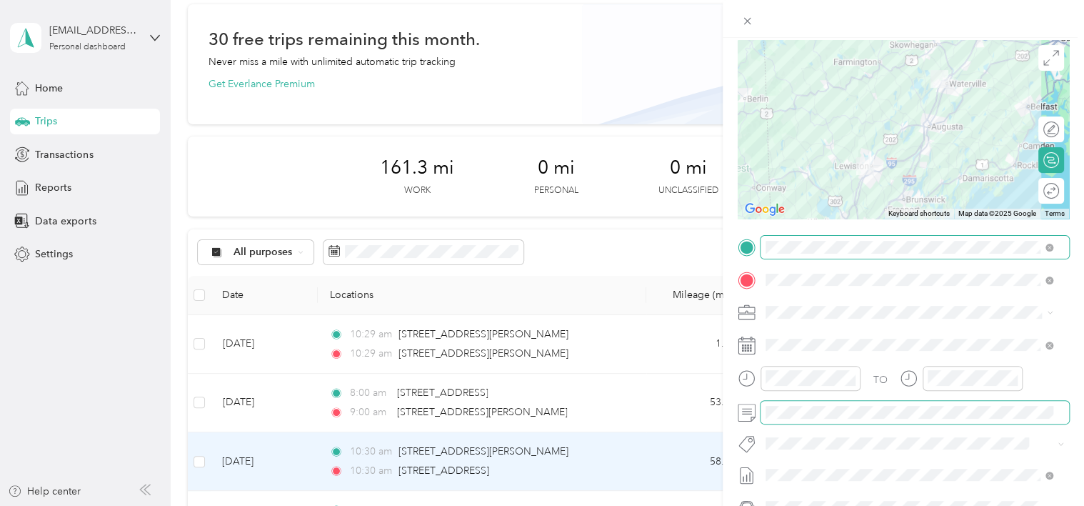
scroll to position [0, 0]
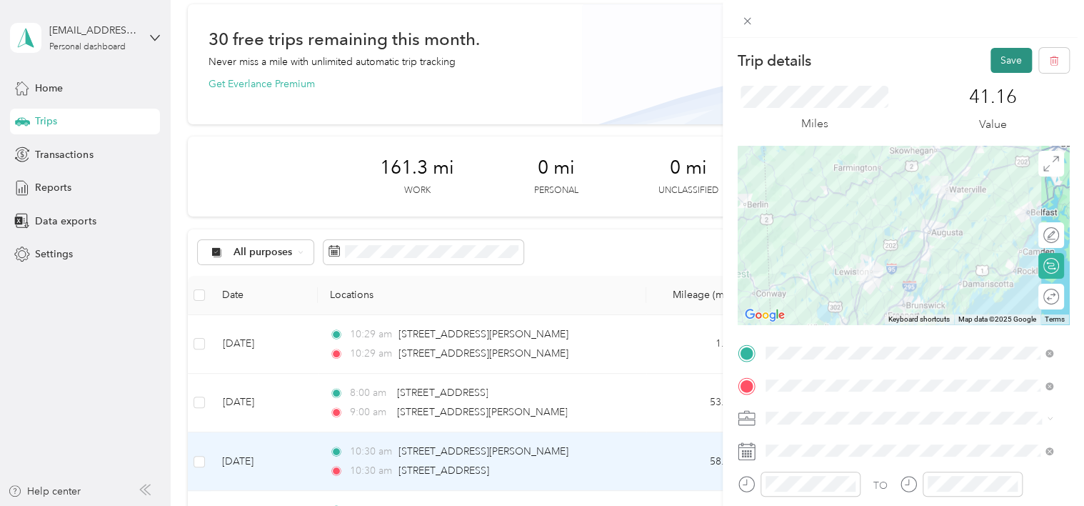
click at [534, 66] on button "Save" at bounding box center [1011, 60] width 41 height 25
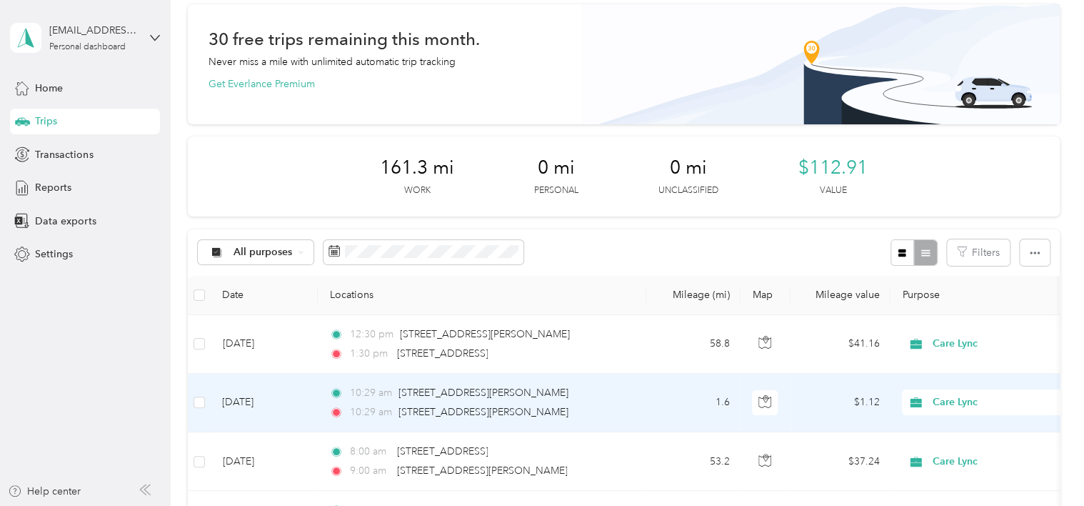
click at [534, 396] on div "10:29 am [STREET_ADDRESS][PERSON_NAME]" at bounding box center [479, 393] width 300 height 16
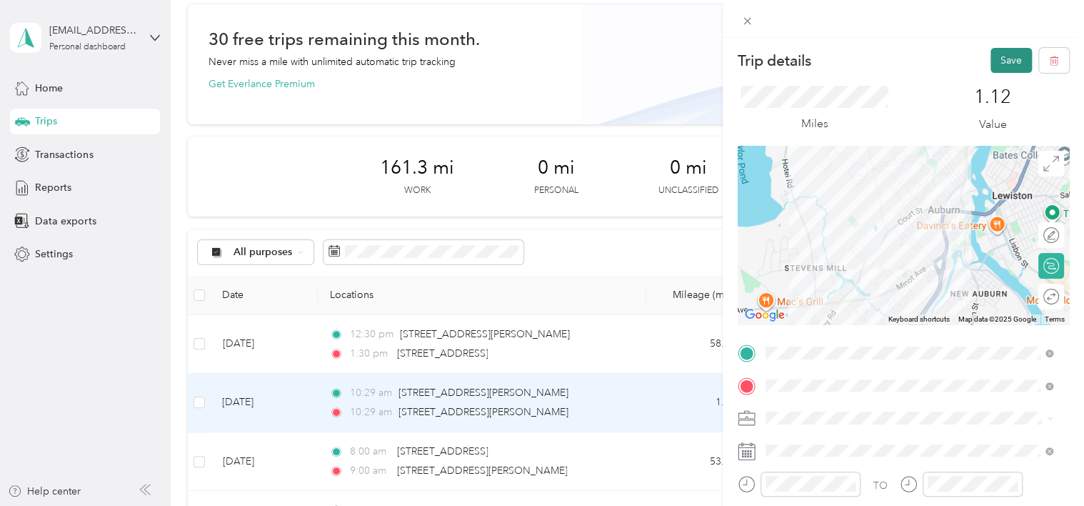
click at [534, 61] on button "Save" at bounding box center [1011, 60] width 41 height 25
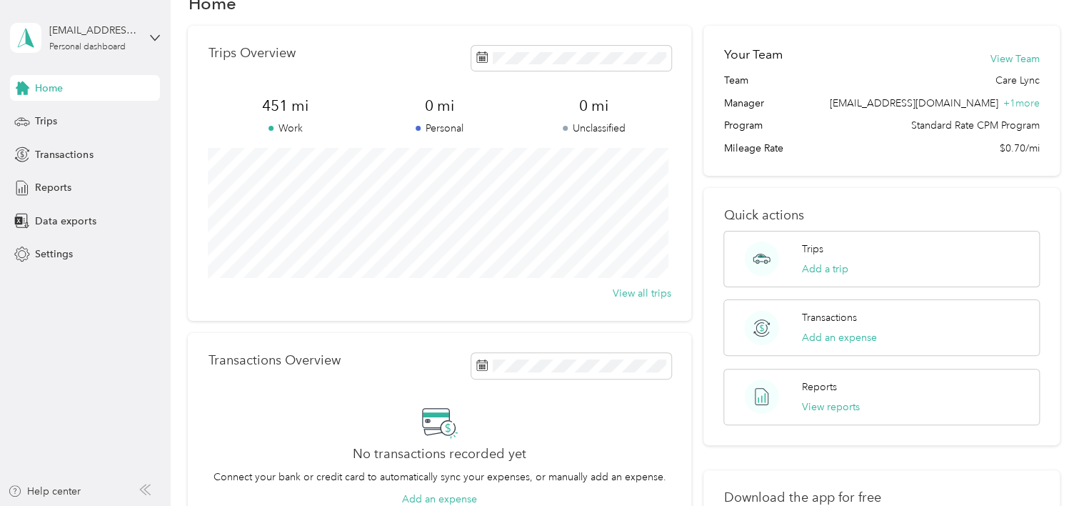
scroll to position [26, 0]
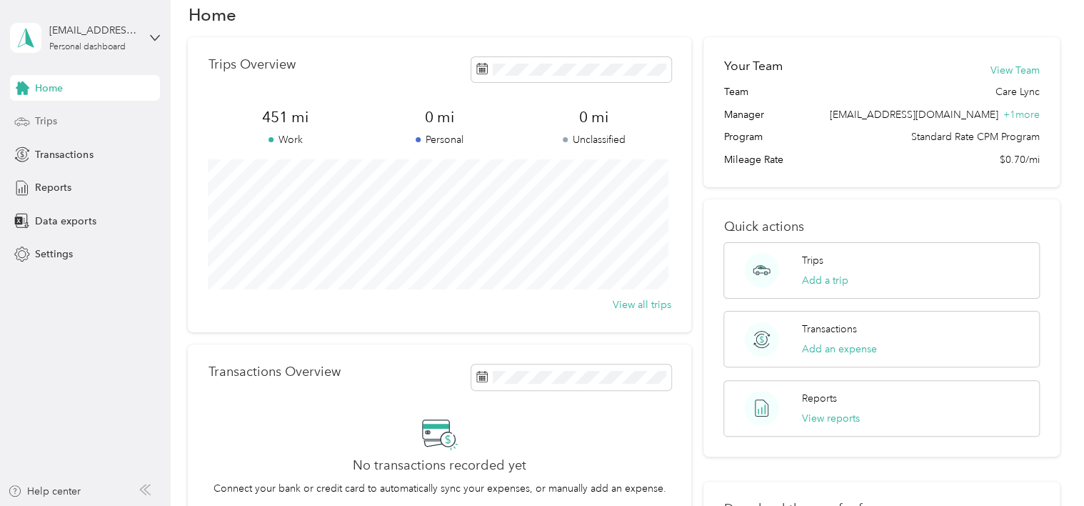
click at [35, 124] on span "Trips" at bounding box center [46, 121] width 22 height 15
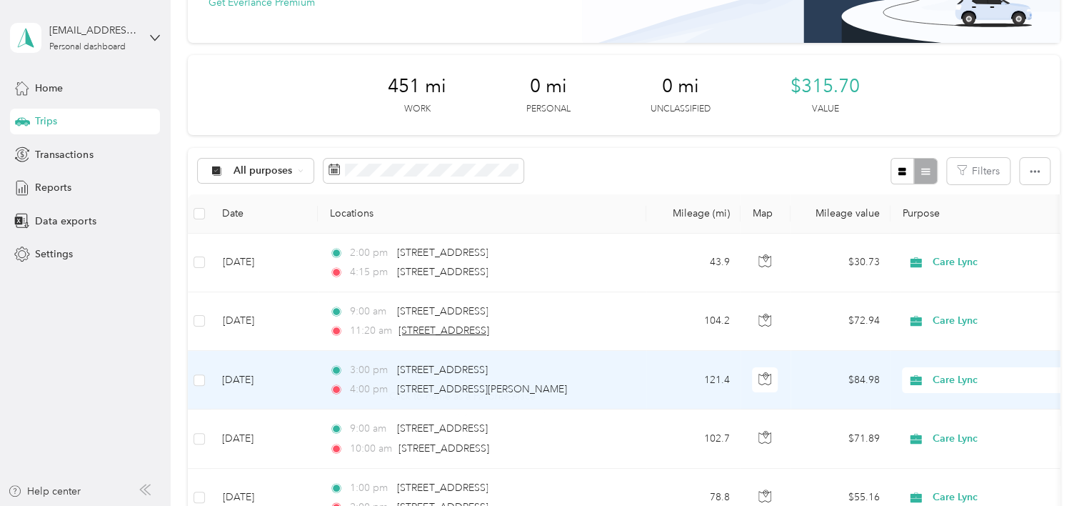
scroll to position [141, 0]
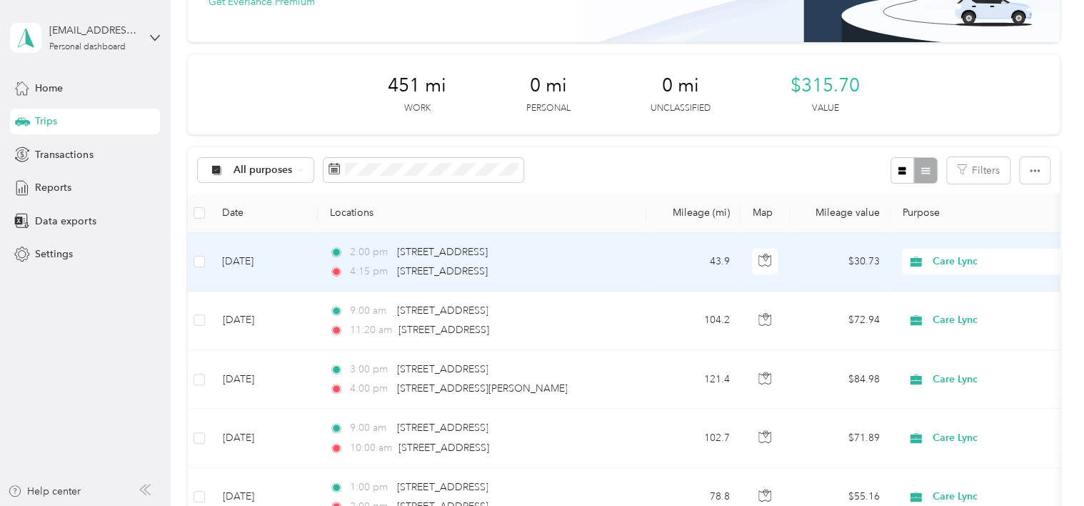
click at [613, 266] on div "4:15 pm 87 Parkwood Drive, Augusta" at bounding box center [479, 272] width 300 height 16
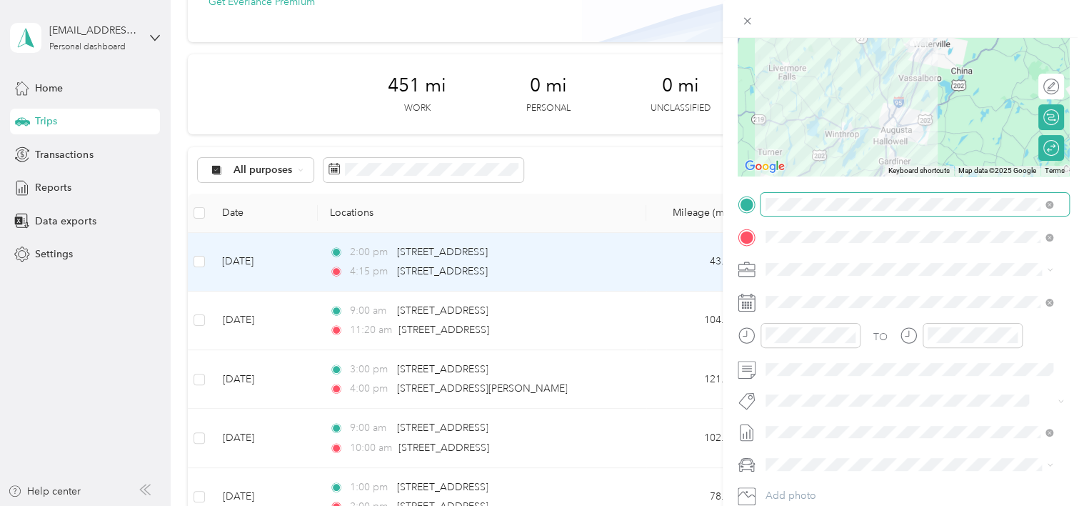
scroll to position [244, 0]
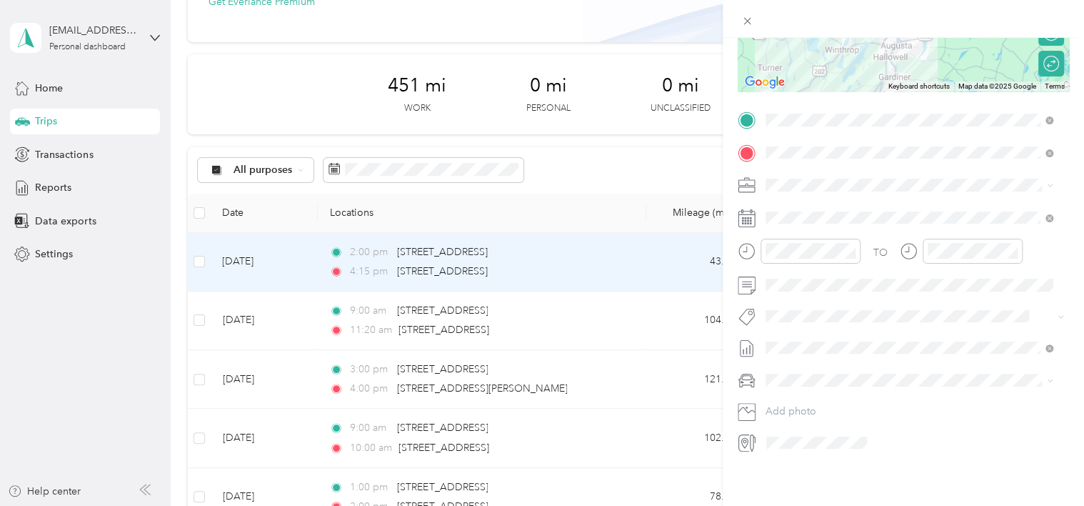
click at [747, 340] on icon at bounding box center [747, 348] width 18 height 18
